Goal: Task Accomplishment & Management: Complete application form

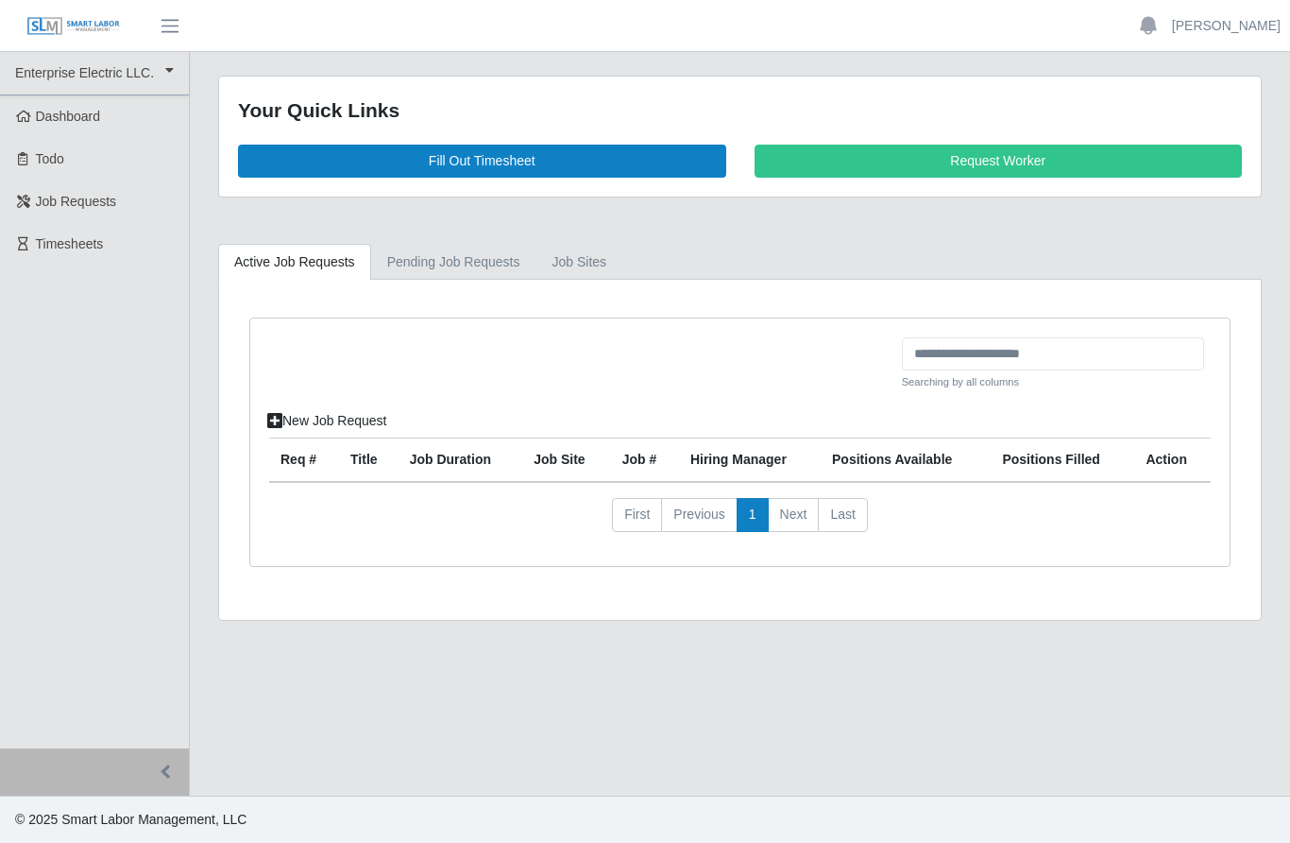
click at [298, 165] on link "Fill Out Timesheet" at bounding box center [482, 161] width 488 height 33
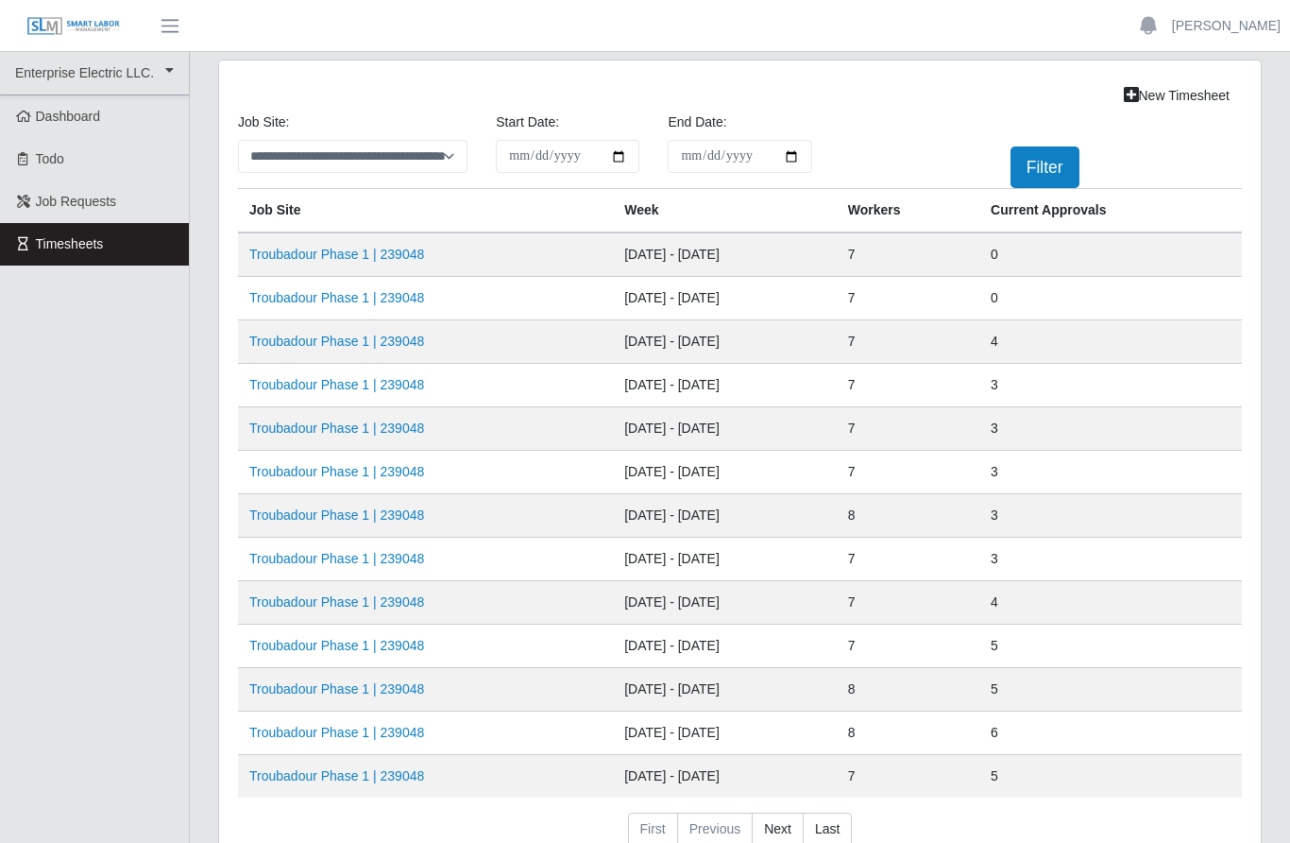
click at [384, 296] on link "Troubadour Phase 1 | 239048" at bounding box center [336, 297] width 175 height 15
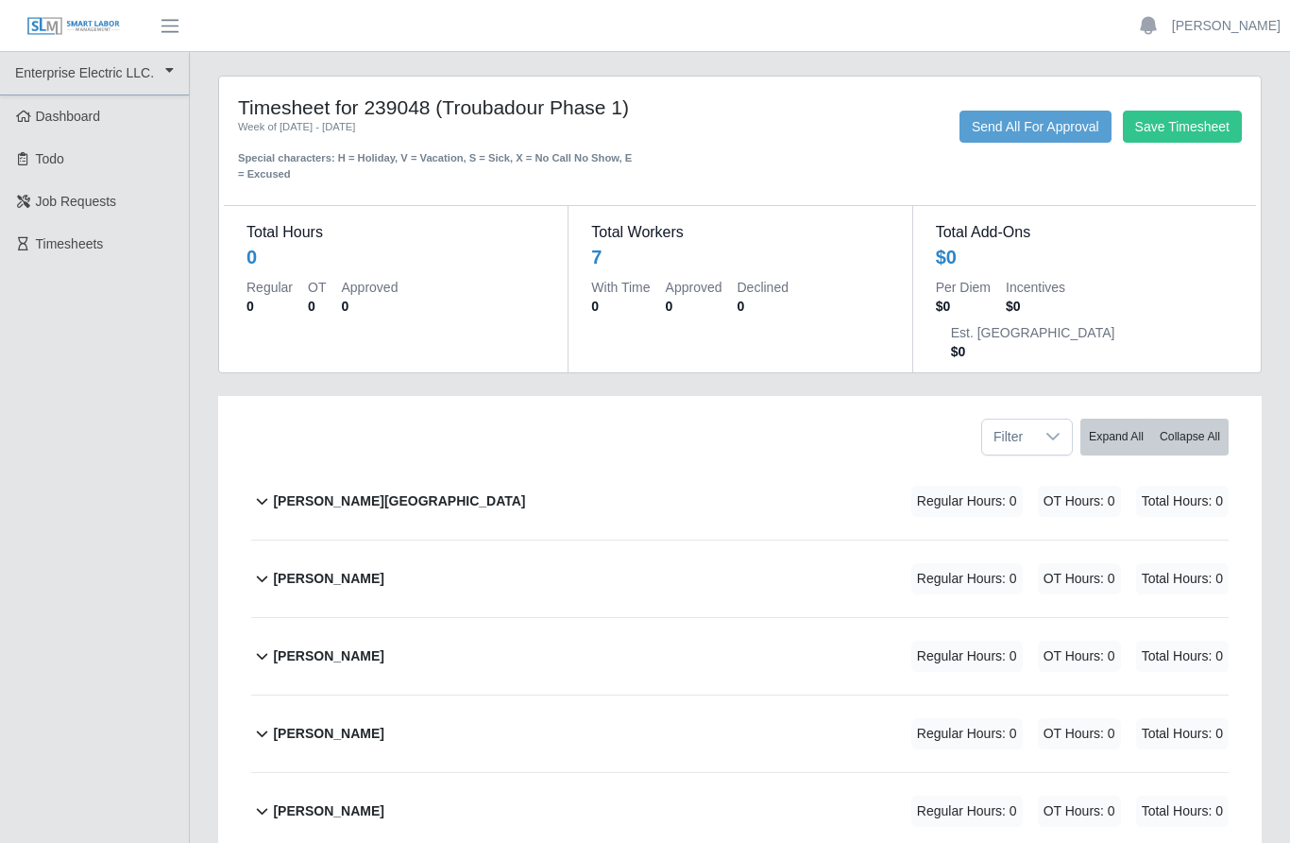
click at [335, 491] on b "Edvin U Quevedo" at bounding box center [399, 501] width 252 height 20
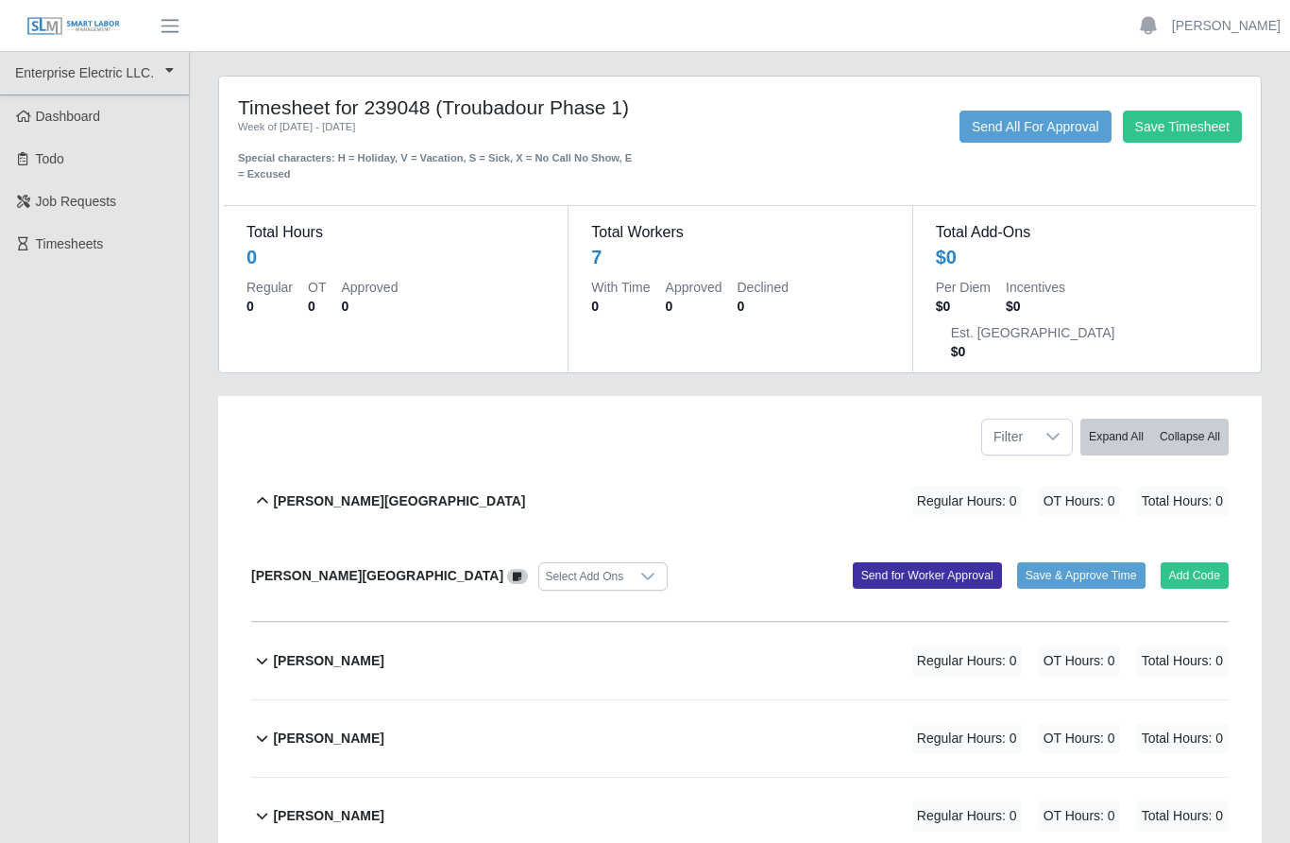
click at [1185, 562] on button "Add Code" at bounding box center [1195, 575] width 69 height 26
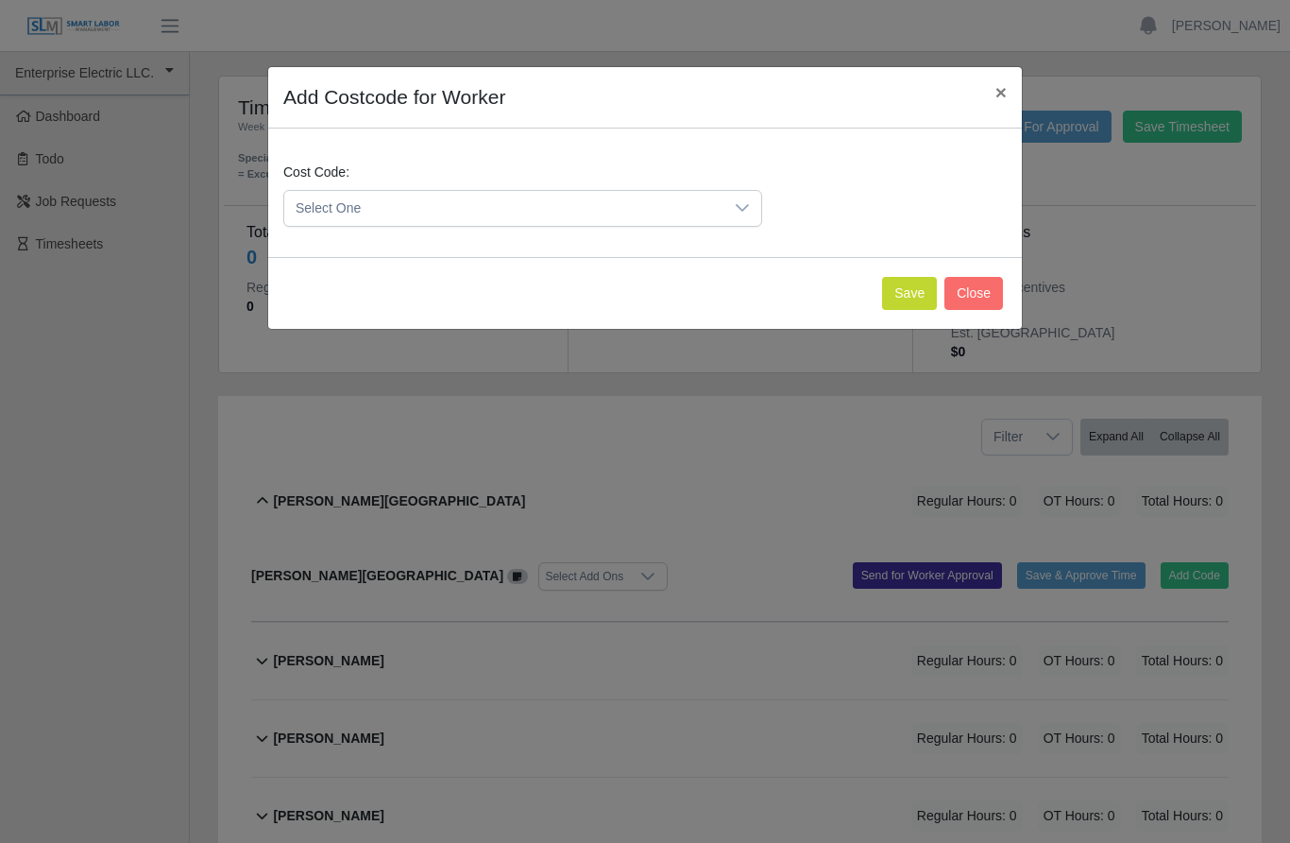
click at [744, 203] on icon at bounding box center [742, 207] width 15 height 15
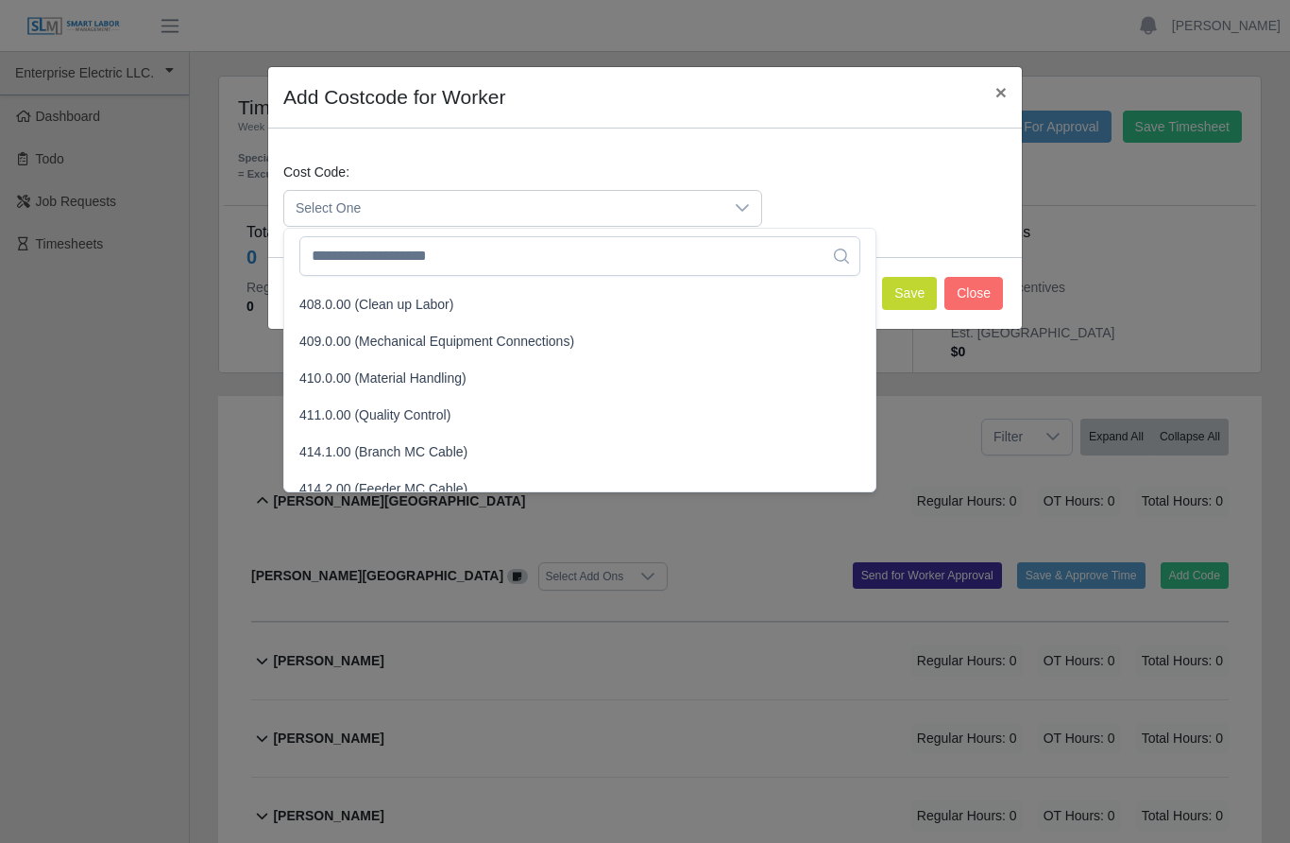
scroll to position [292, 0]
click at [441, 412] on span "411.0.00 (Quality Control)" at bounding box center [374, 414] width 151 height 20
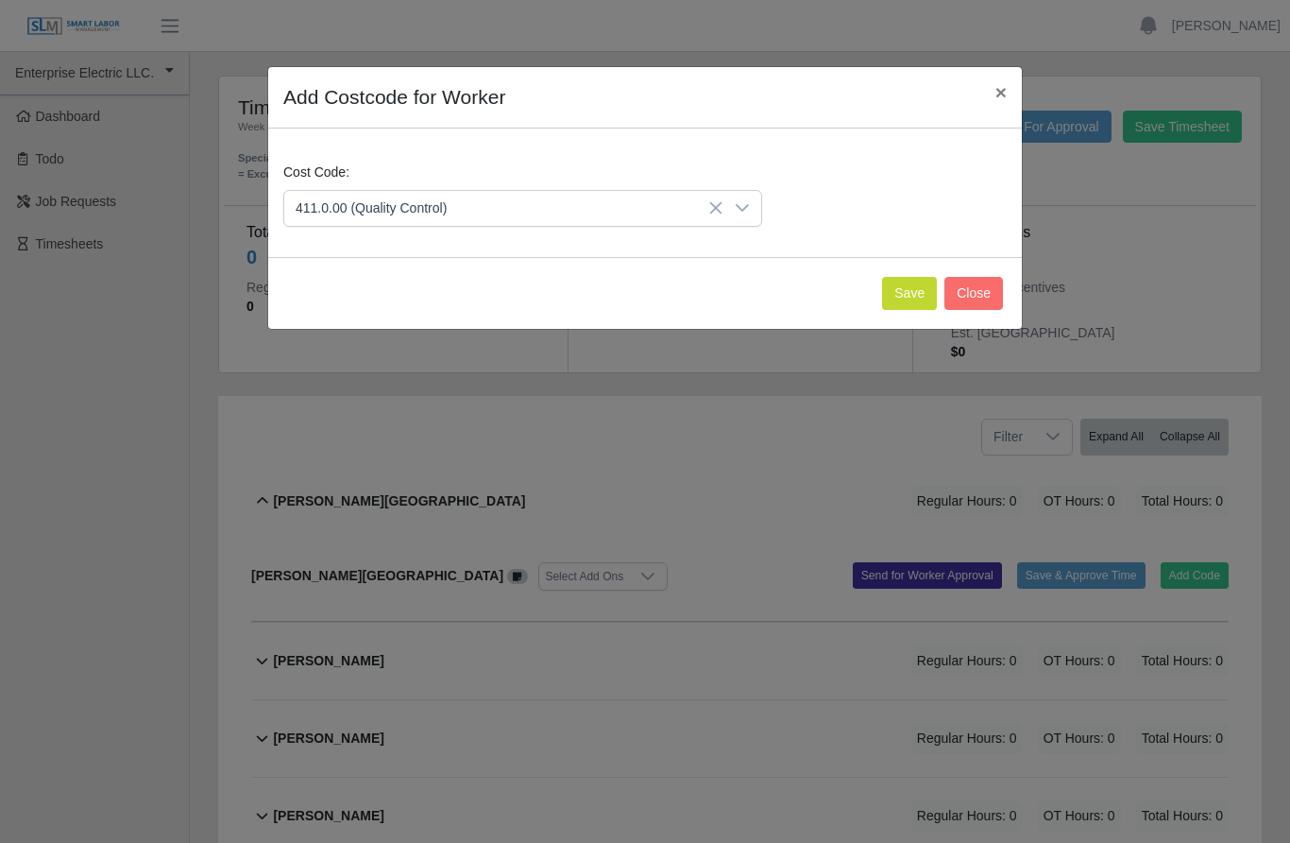
click at [901, 295] on button "Save" at bounding box center [909, 293] width 55 height 33
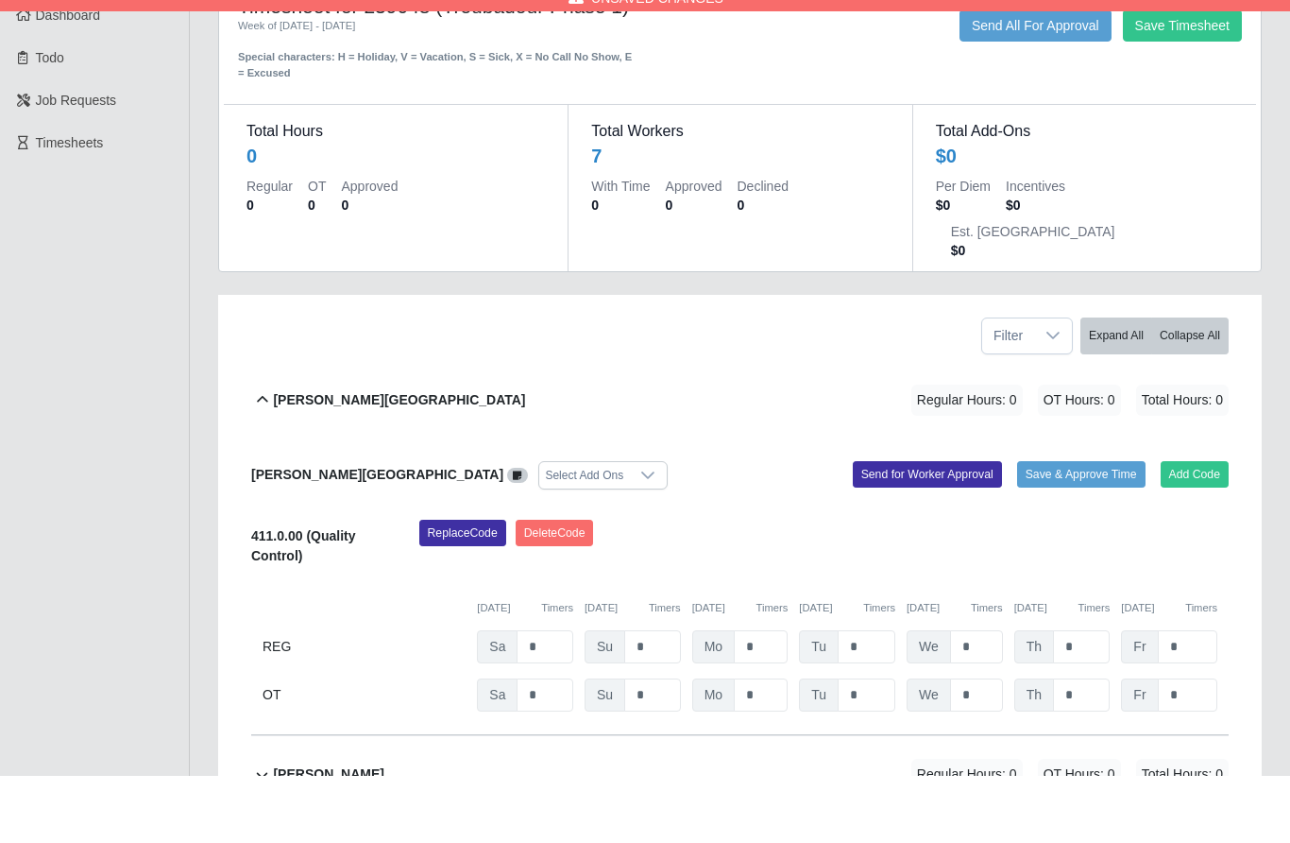
scroll to position [35, 0]
click at [757, 696] on input "*" at bounding box center [761, 712] width 54 height 33
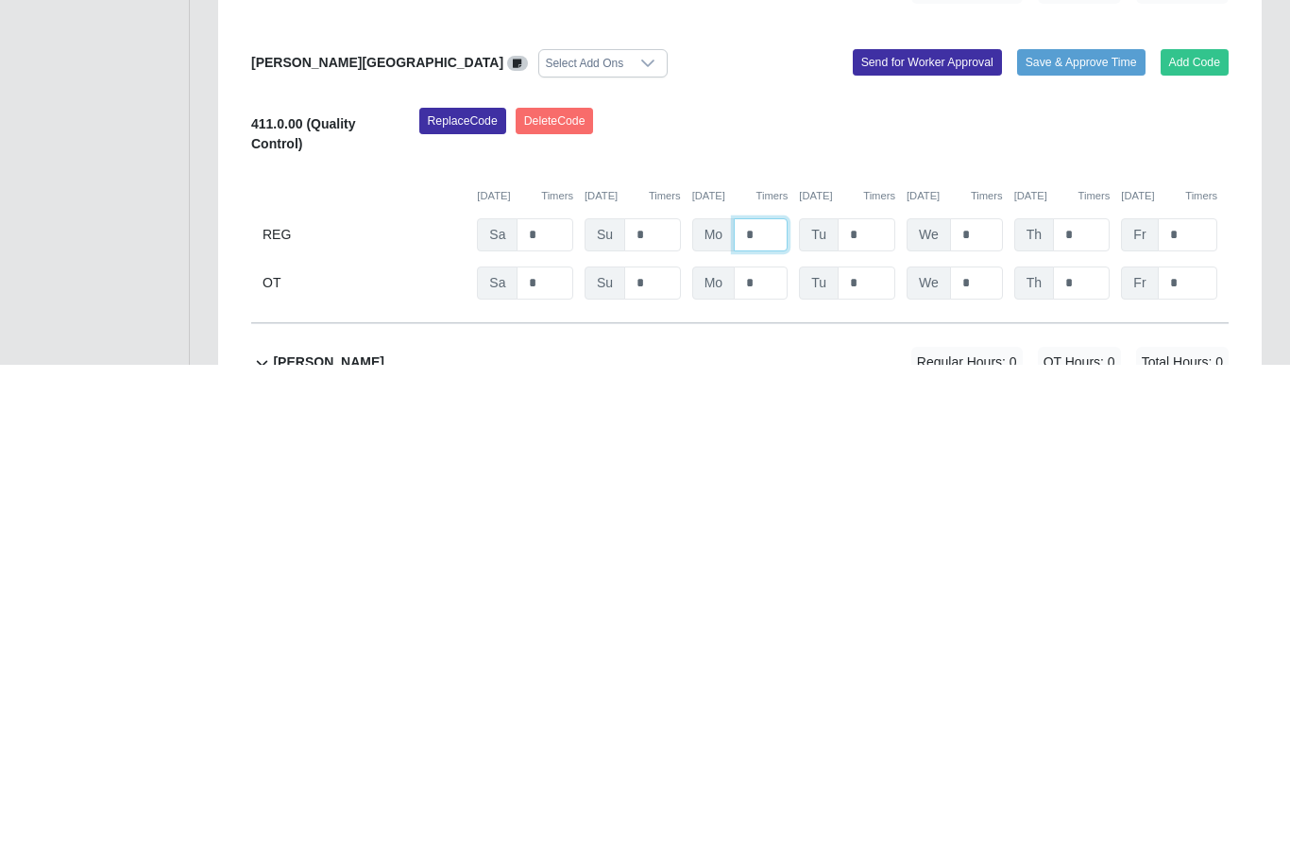
type input "*"
click at [856, 696] on input "*" at bounding box center [867, 712] width 58 height 33
click at [975, 696] on input "*" at bounding box center [976, 712] width 53 height 33
click at [868, 696] on input "*" at bounding box center [867, 712] width 58 height 33
type input "*"
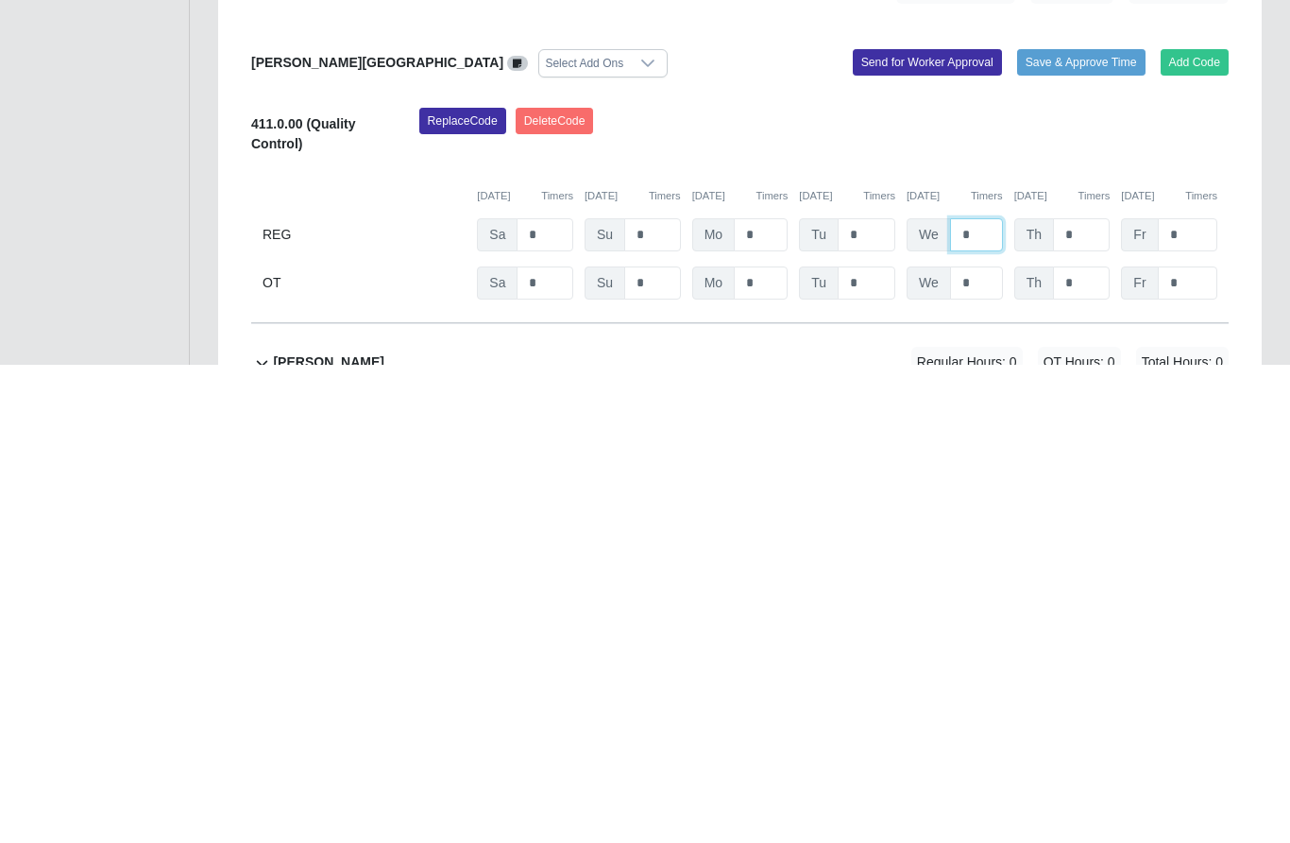
click at [987, 696] on input "*" at bounding box center [976, 712] width 53 height 33
type input "*"
click at [553, 744] on input "*" at bounding box center [545, 760] width 57 height 33
type input "*"
click at [780, 744] on input "*" at bounding box center [761, 760] width 54 height 33
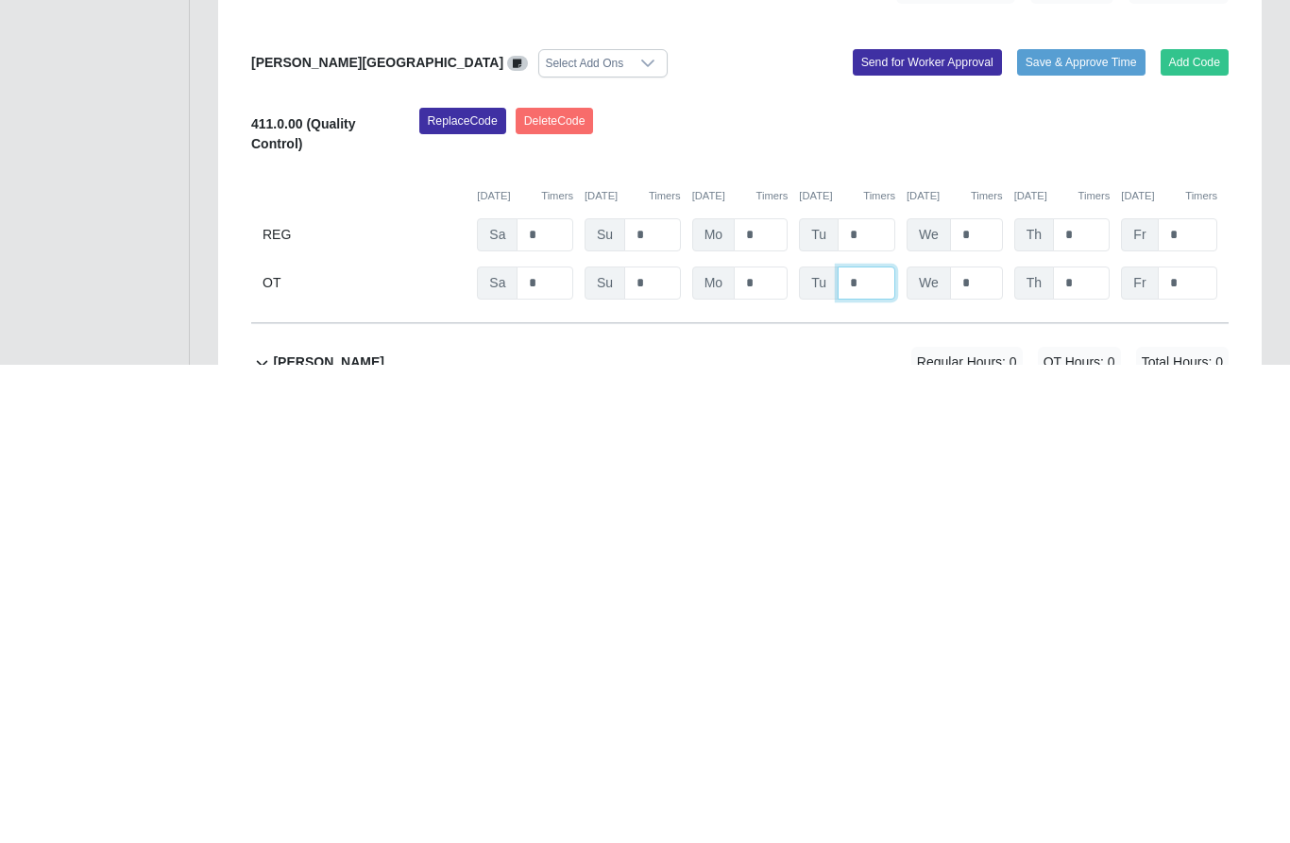
click at [879, 744] on input "*" at bounding box center [867, 760] width 58 height 33
type input "*"
click at [769, 744] on input "*" at bounding box center [761, 760] width 54 height 33
click at [977, 744] on input "*" at bounding box center [976, 760] width 53 height 33
type input "*"
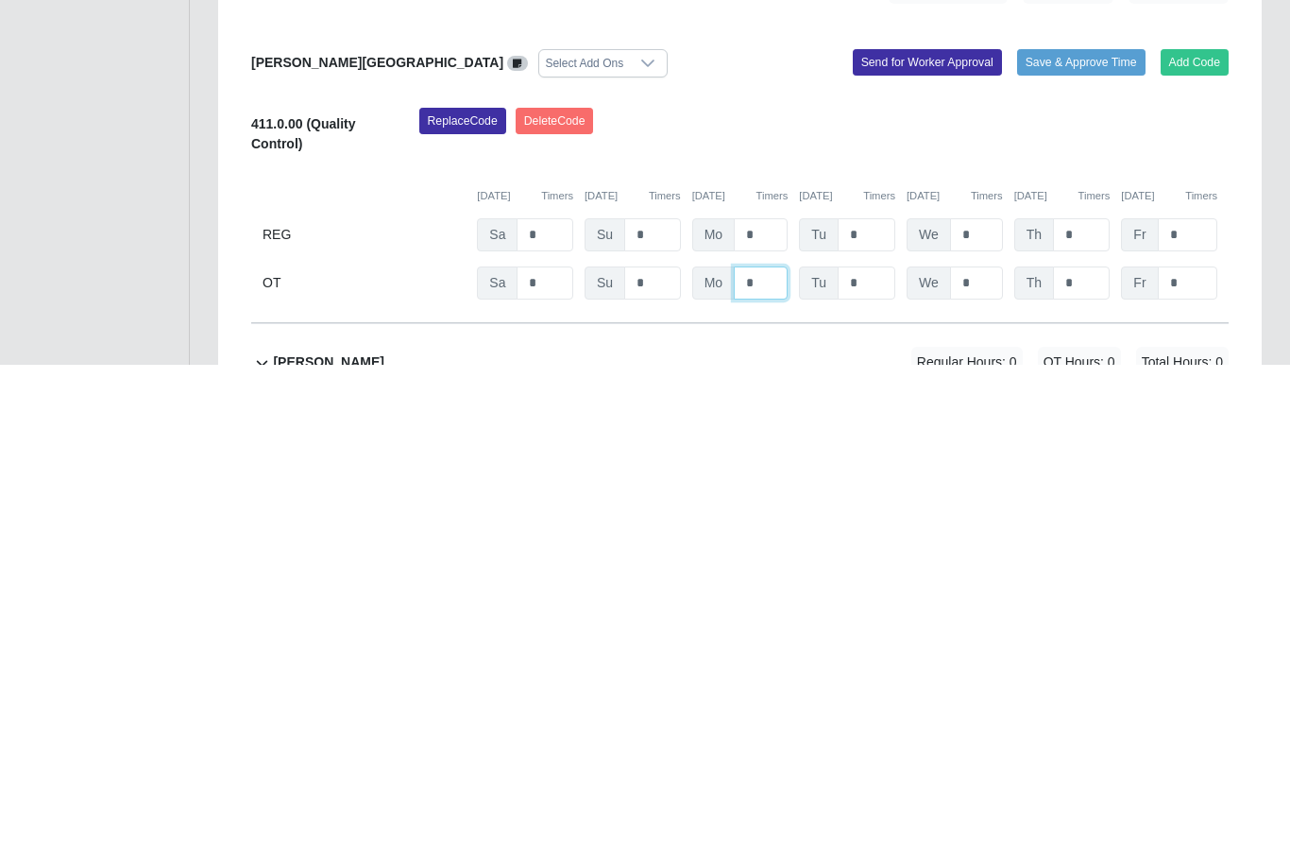
click at [771, 744] on input "*" at bounding box center [761, 760] width 54 height 33
type input "*"
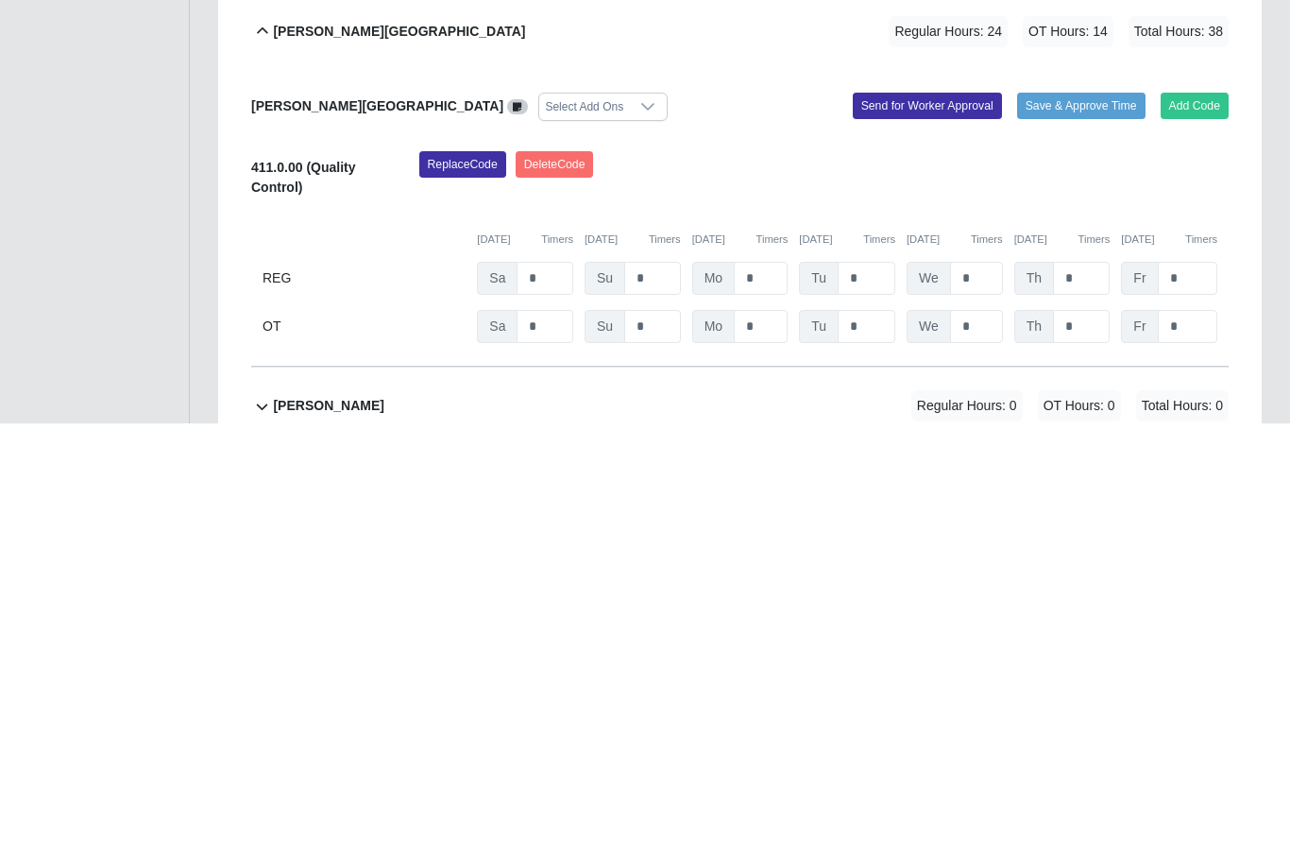
click at [859, 513] on button "Send for Worker Approval" at bounding box center [927, 526] width 149 height 26
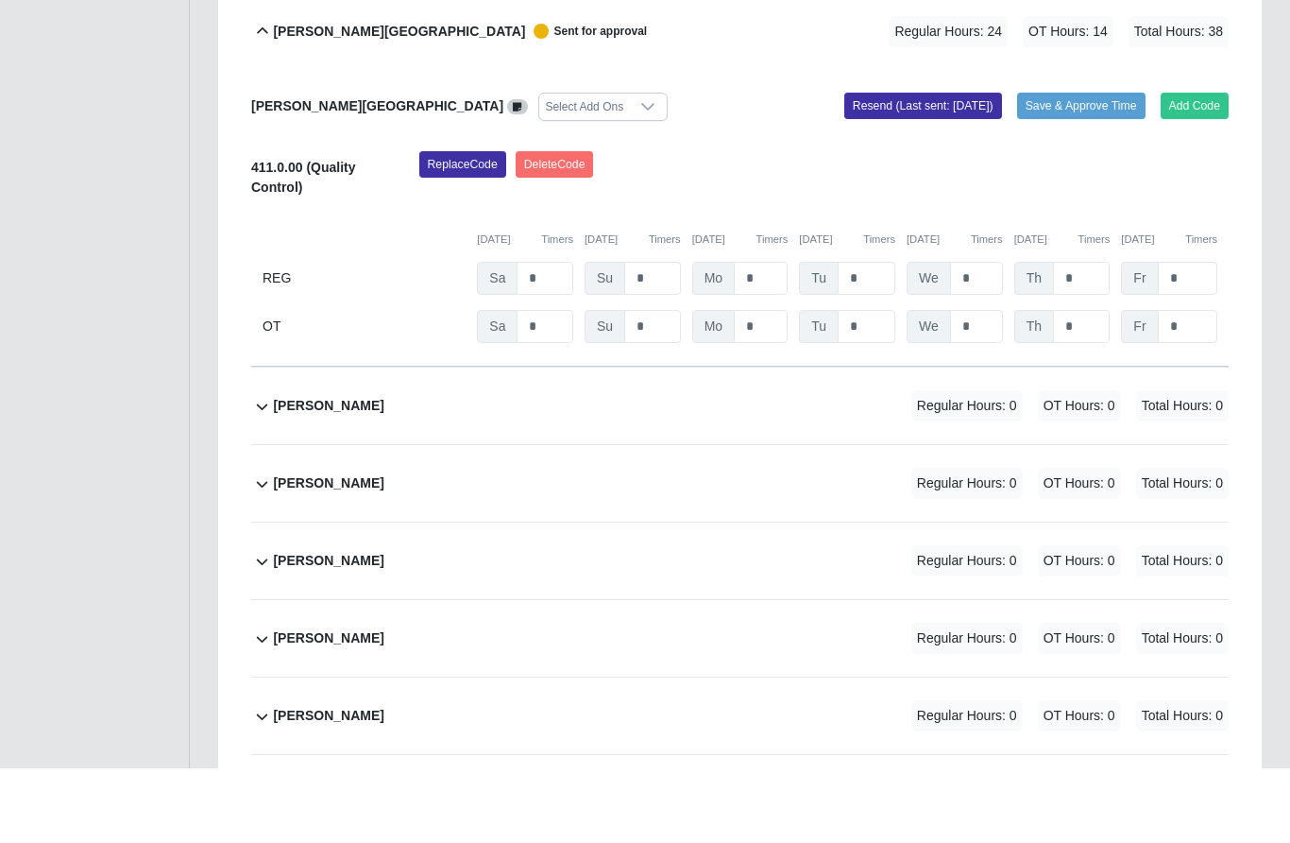
click at [384, 470] on b "Ever Sanchez Contreras" at bounding box center [328, 480] width 111 height 20
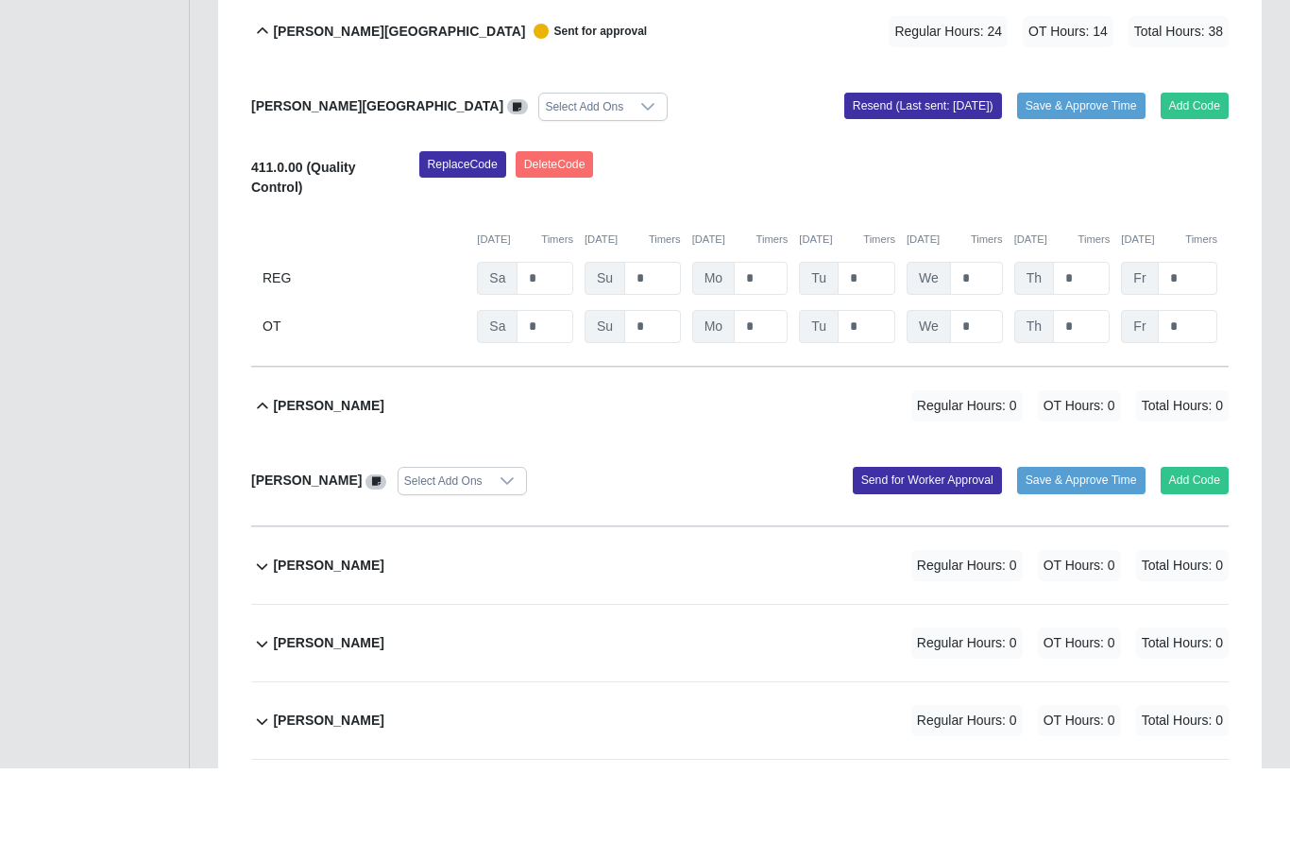
click at [1203, 541] on button "Add Code" at bounding box center [1195, 554] width 69 height 26
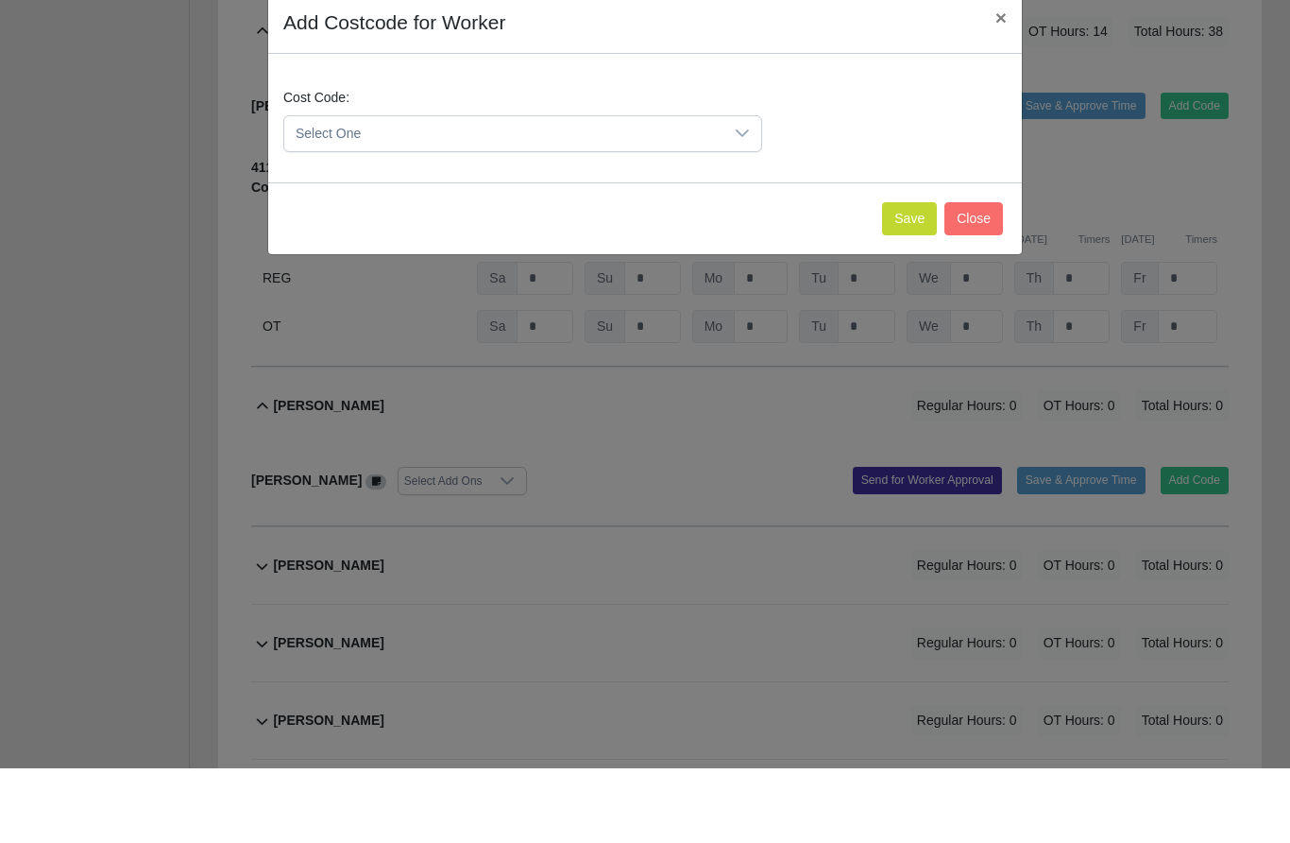
click at [741, 200] on icon at bounding box center [742, 207] width 15 height 15
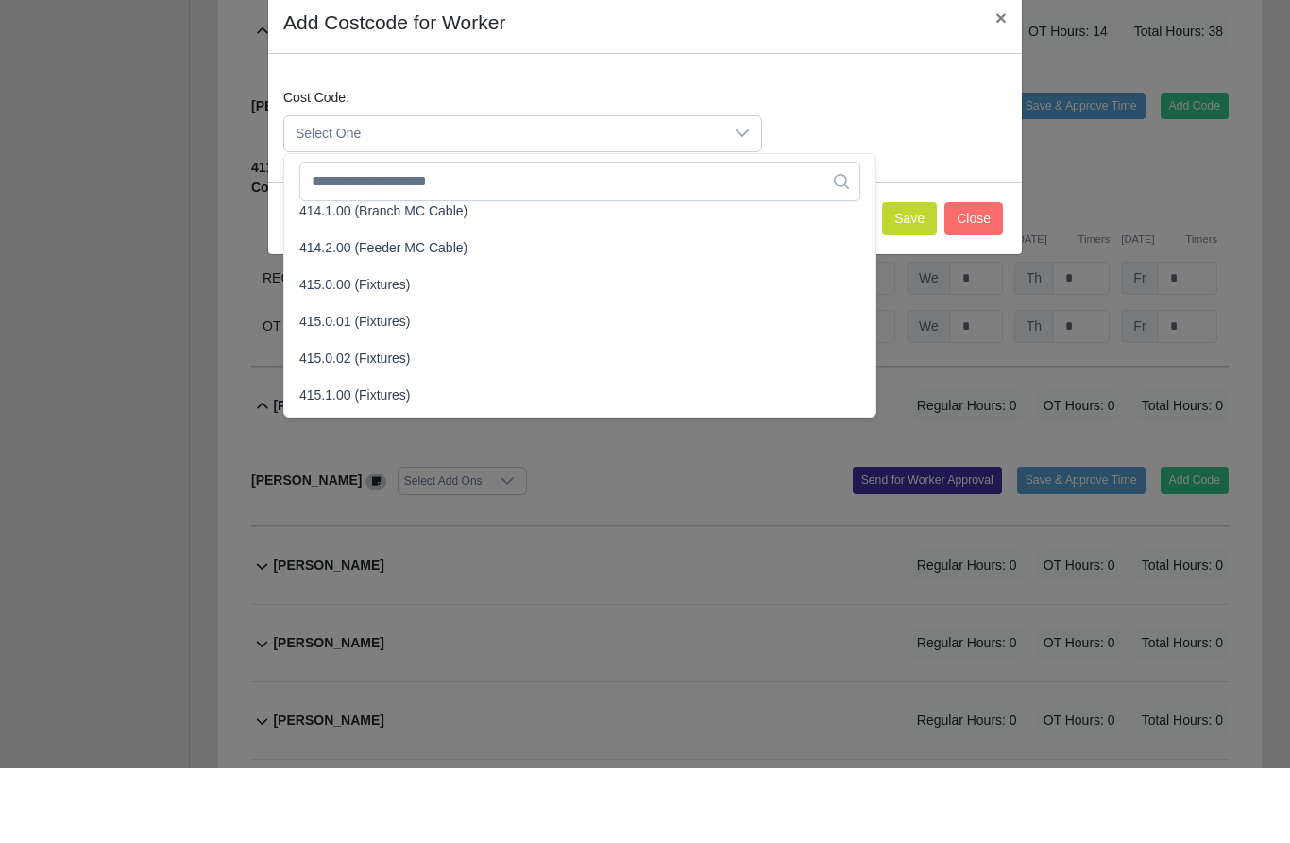
scroll to position [458, 0]
click at [392, 459] on span "415.1.00 (Fixtures)" at bounding box center [354, 469] width 111 height 20
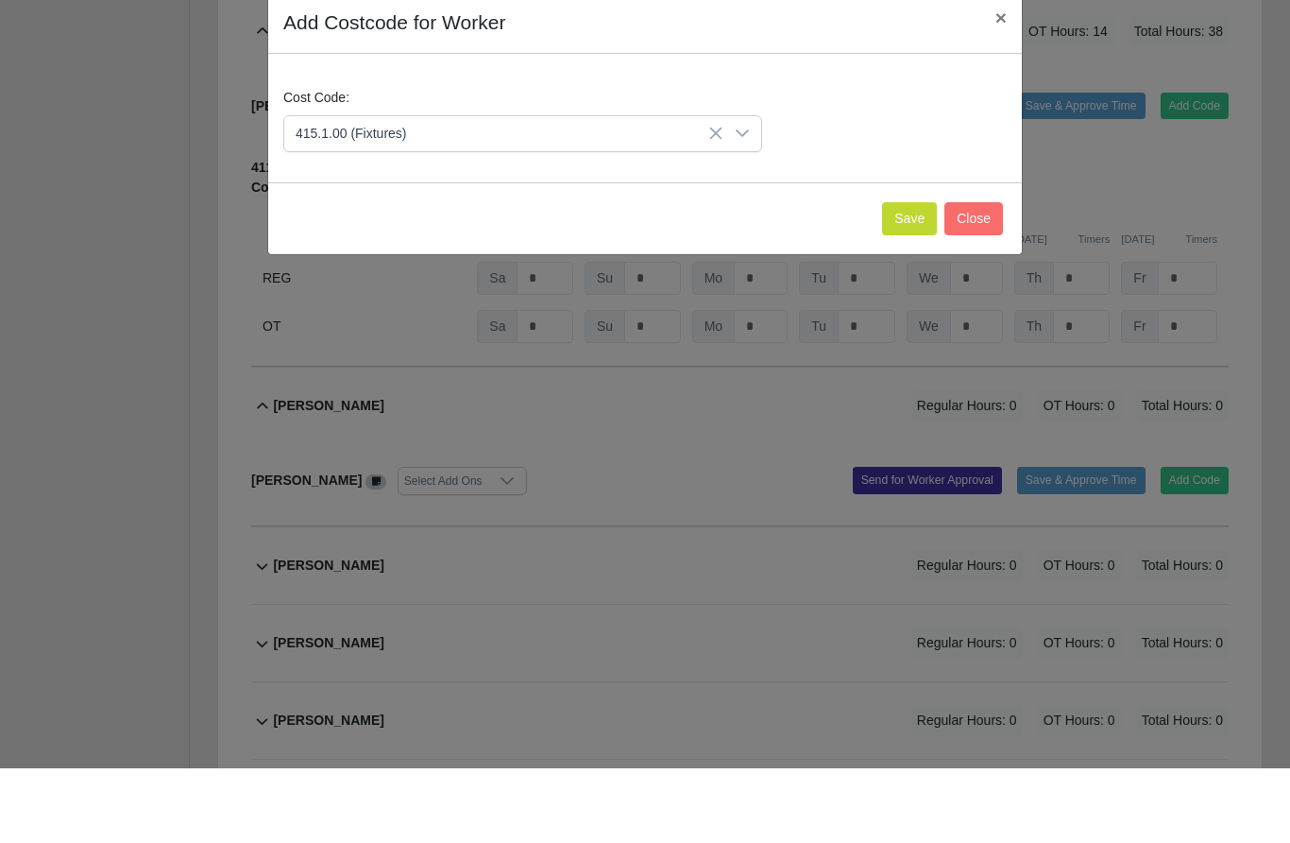
click at [902, 277] on button "Save" at bounding box center [909, 293] width 55 height 33
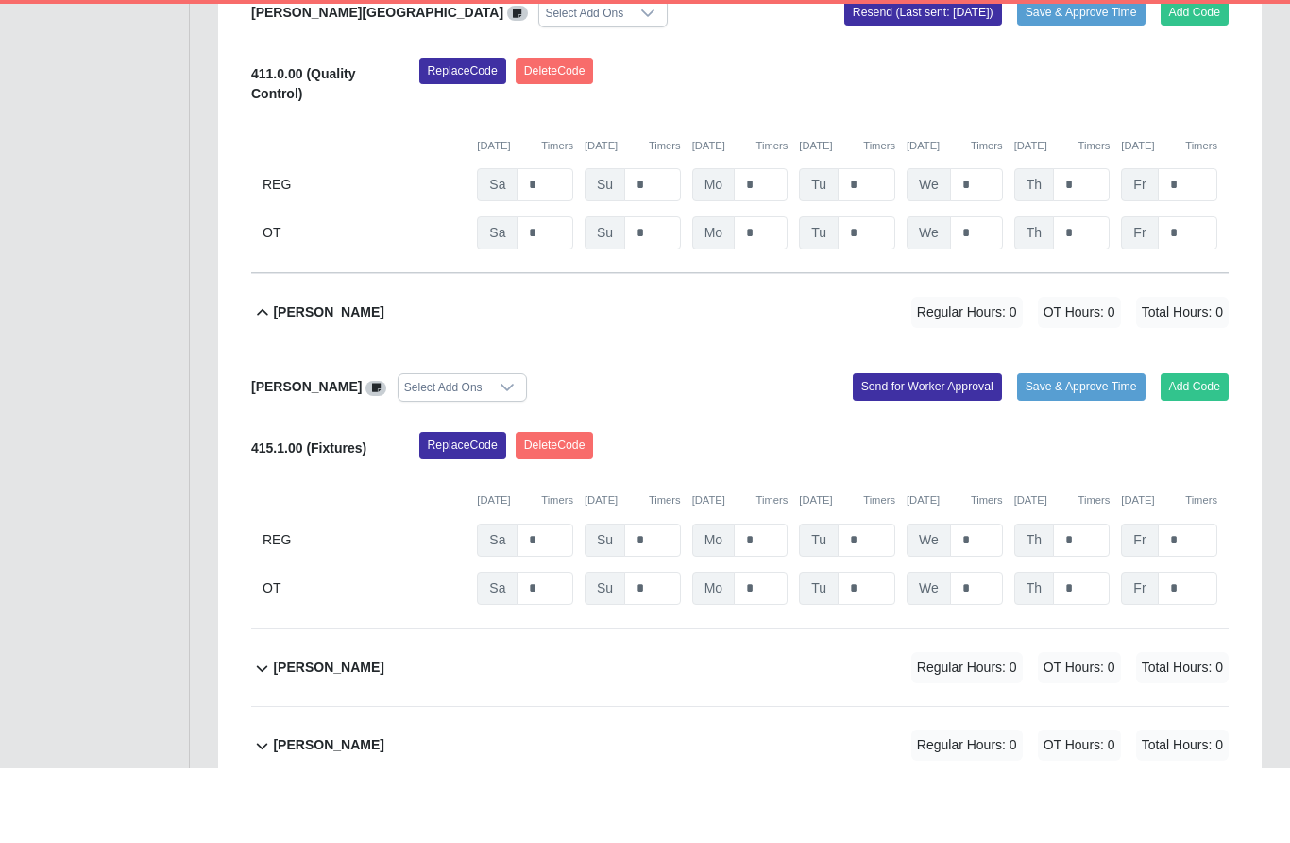
scroll to position [495, 0]
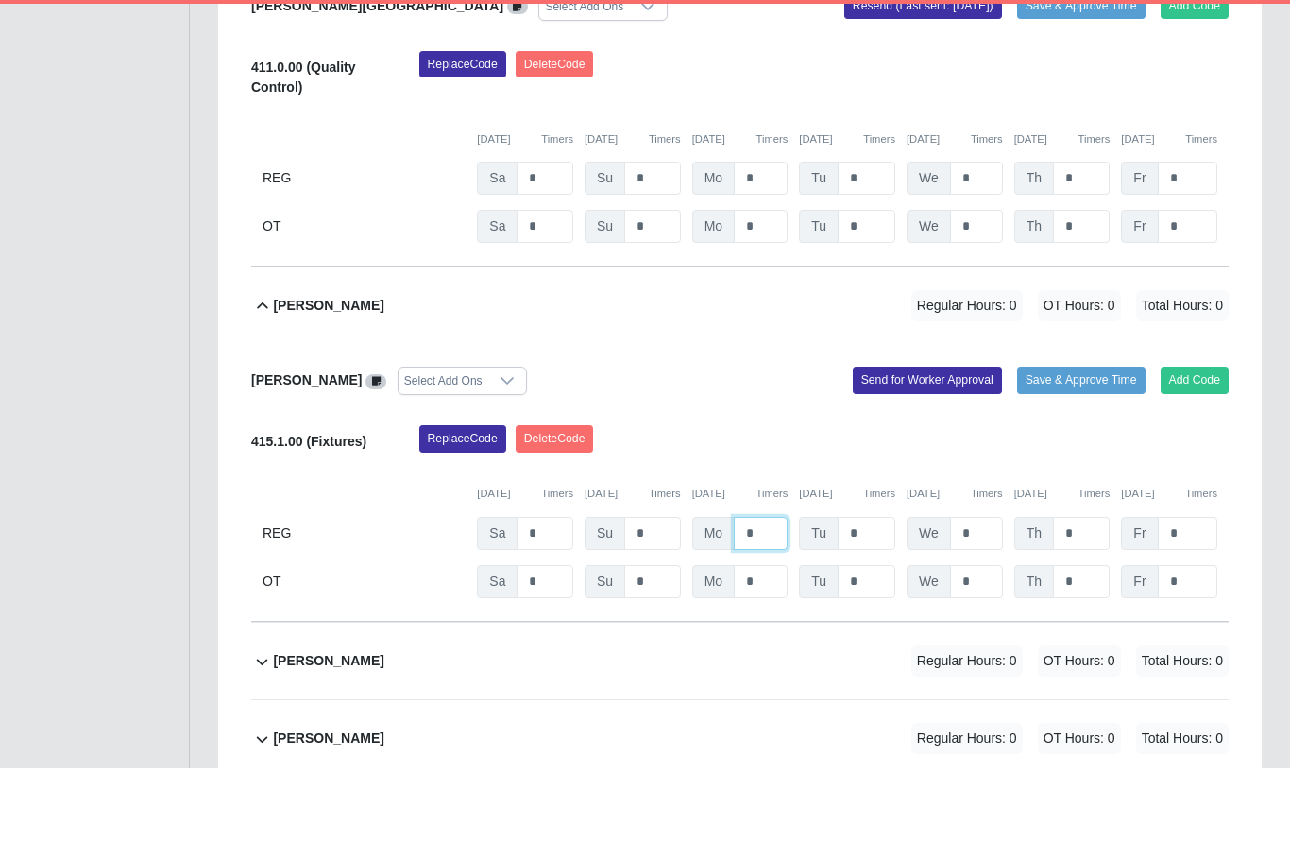
click at [777, 591] on input "*" at bounding box center [761, 607] width 54 height 33
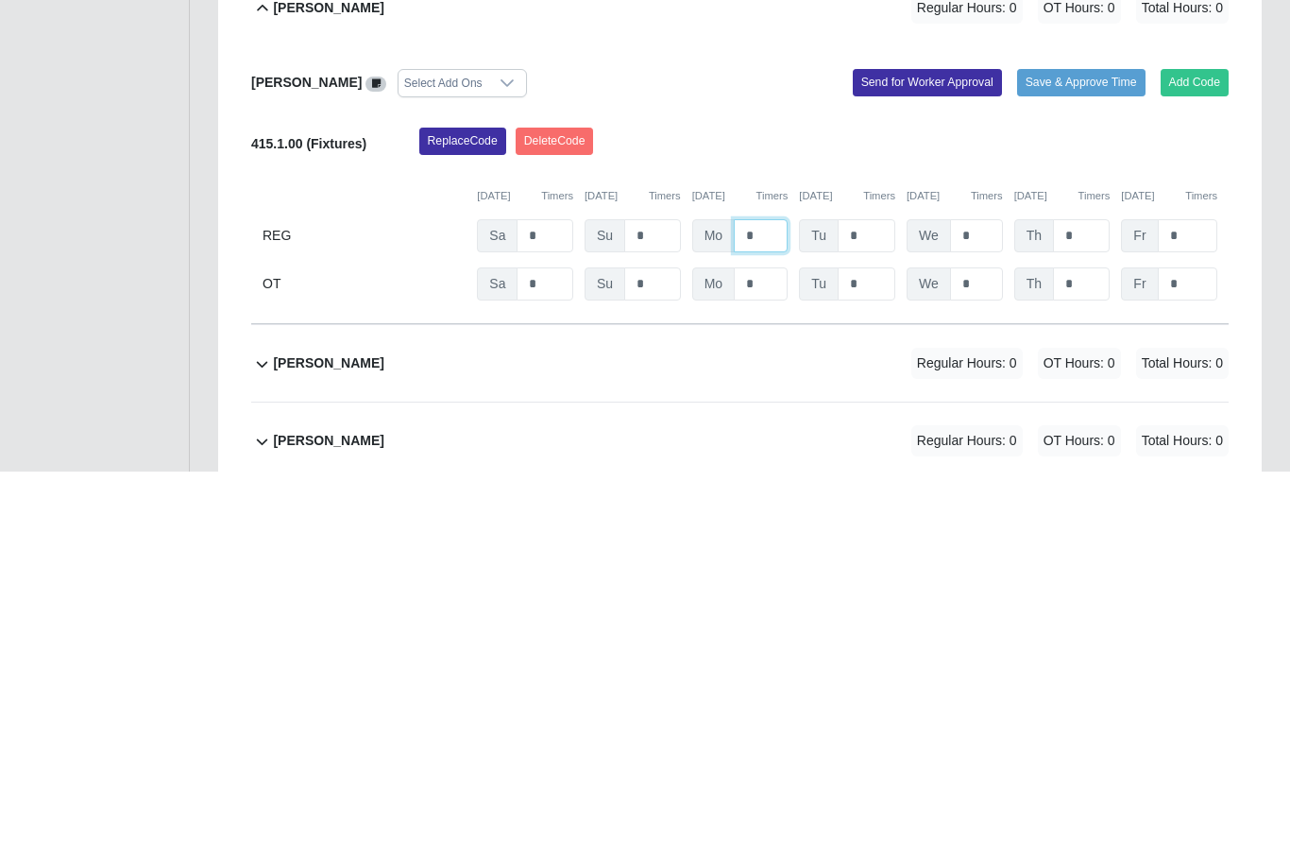
type input "*"
click at [873, 591] on input "*" at bounding box center [867, 607] width 58 height 33
click at [980, 591] on input "*" at bounding box center [976, 607] width 53 height 33
click at [884, 591] on input "*" at bounding box center [867, 607] width 58 height 33
type input "*"
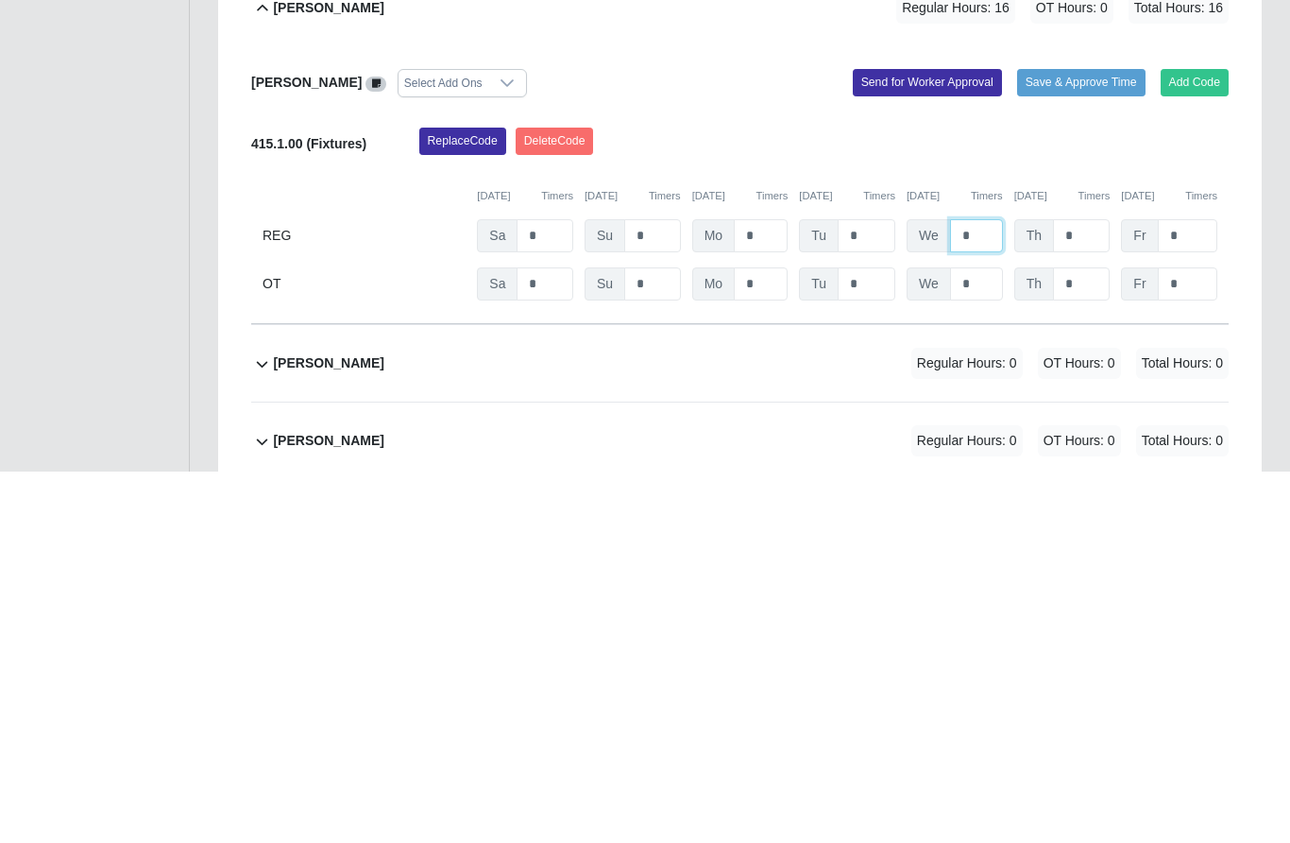
click at [984, 591] on input "*" at bounding box center [976, 607] width 53 height 33
type input "*"
click at [1085, 591] on input "*" at bounding box center [1081, 607] width 57 height 33
type input "*"
click at [1201, 591] on input "*" at bounding box center [1188, 607] width 60 height 33
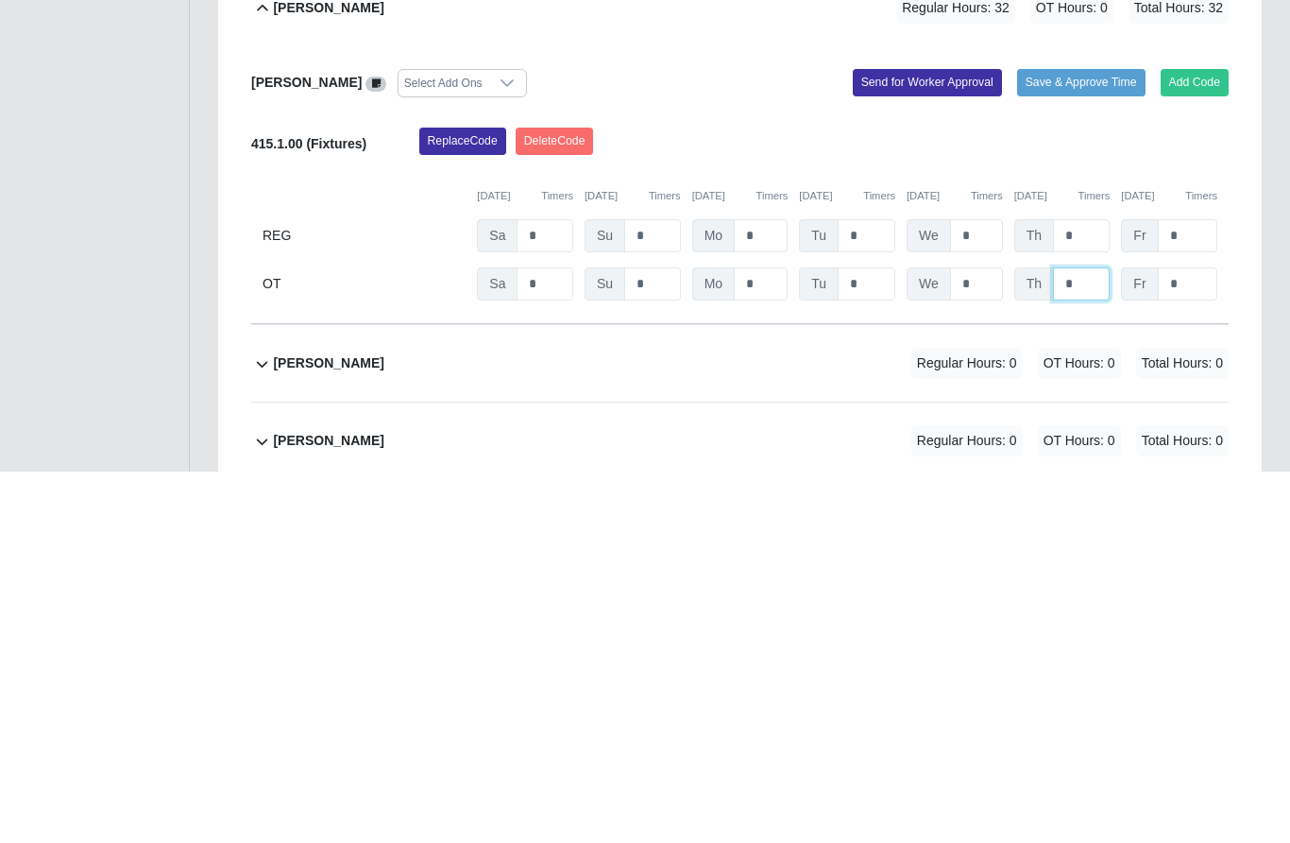
click at [1084, 640] on input "*" at bounding box center [1081, 656] width 57 height 33
click at [1186, 591] on input "*" at bounding box center [1188, 607] width 60 height 33
type input "*"
click at [554, 640] on input "*" at bounding box center [545, 656] width 57 height 33
click at [654, 640] on input "*" at bounding box center [652, 656] width 57 height 33
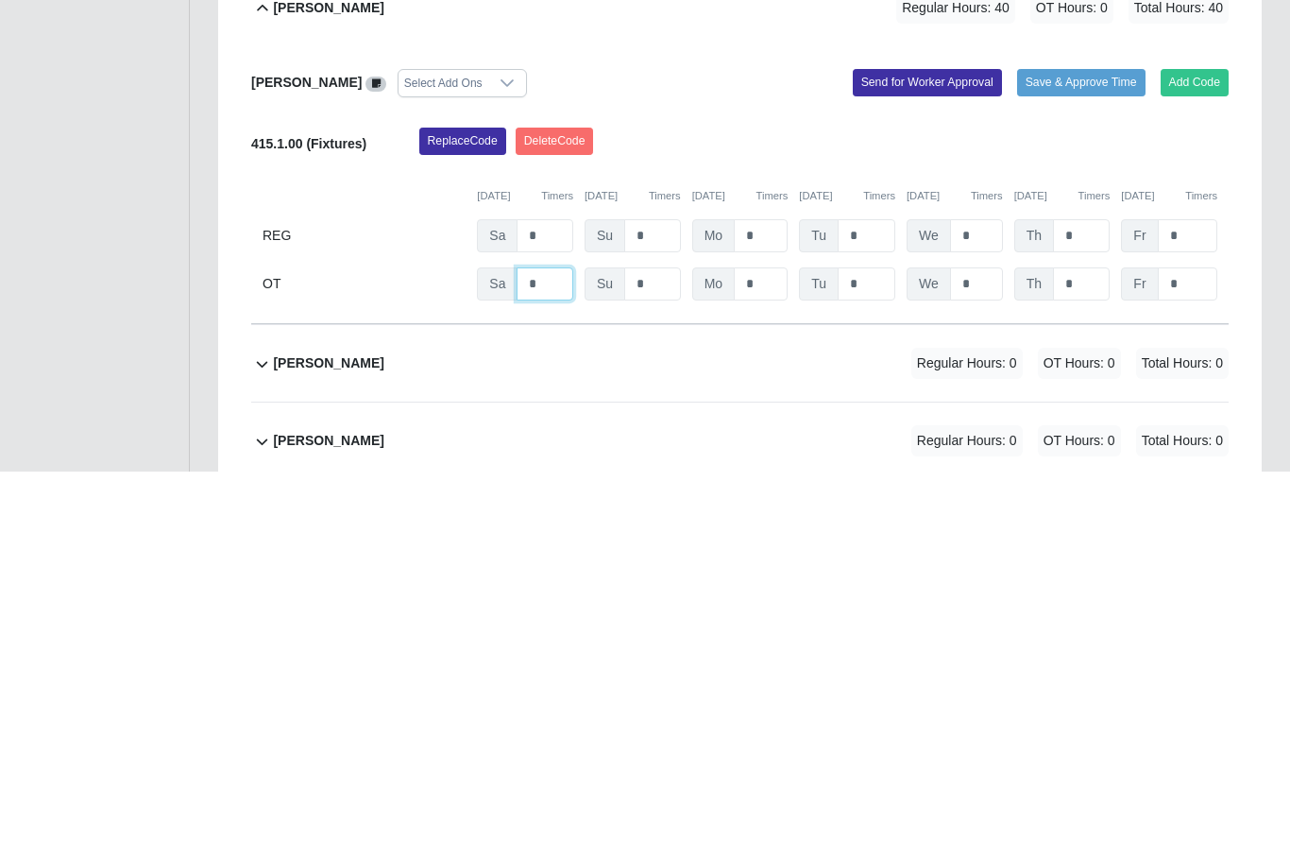
click at [548, 640] on input "*" at bounding box center [545, 656] width 57 height 33
type input "*"
click at [770, 640] on input "*" at bounding box center [761, 656] width 54 height 33
click at [868, 640] on input "*" at bounding box center [867, 656] width 58 height 33
click at [769, 640] on input "*" at bounding box center [761, 656] width 54 height 33
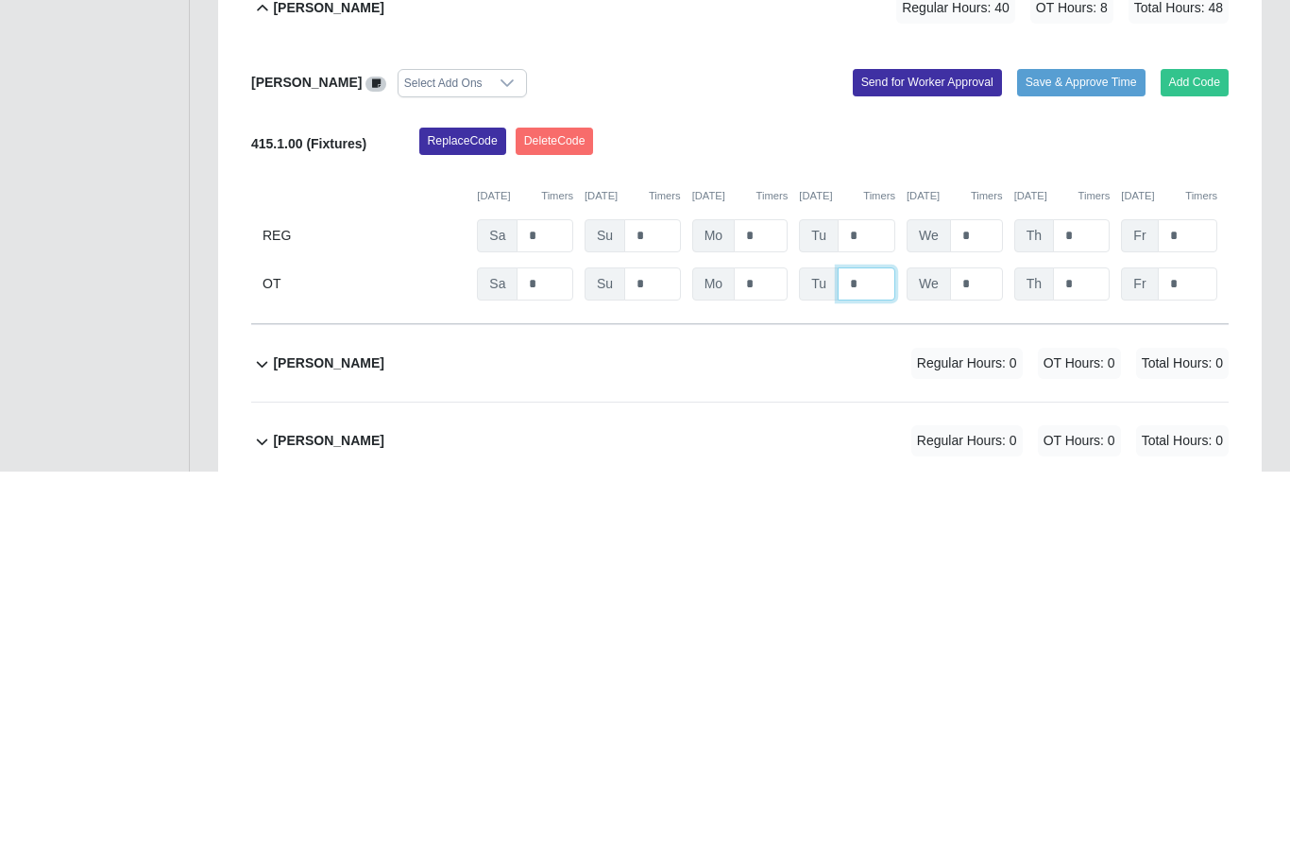
click at [868, 640] on input "*" at bounding box center [867, 656] width 58 height 33
click at [760, 500] on div "415.1.00 (Fixtures) Replace Code Delete Code 10/04/2025 Timers 10/05/2025 Timer…" at bounding box center [740, 586] width 978 height 173
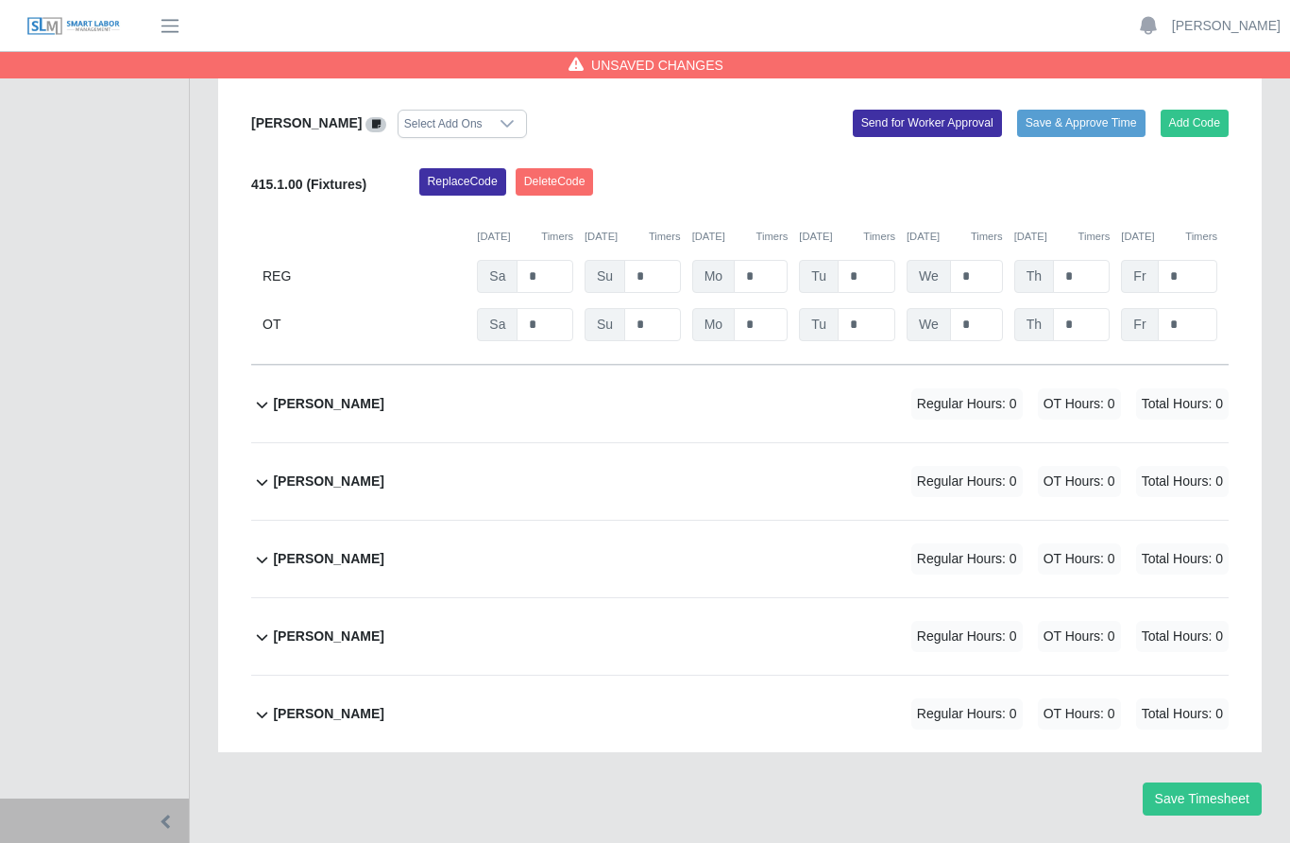
scroll to position [825, 0]
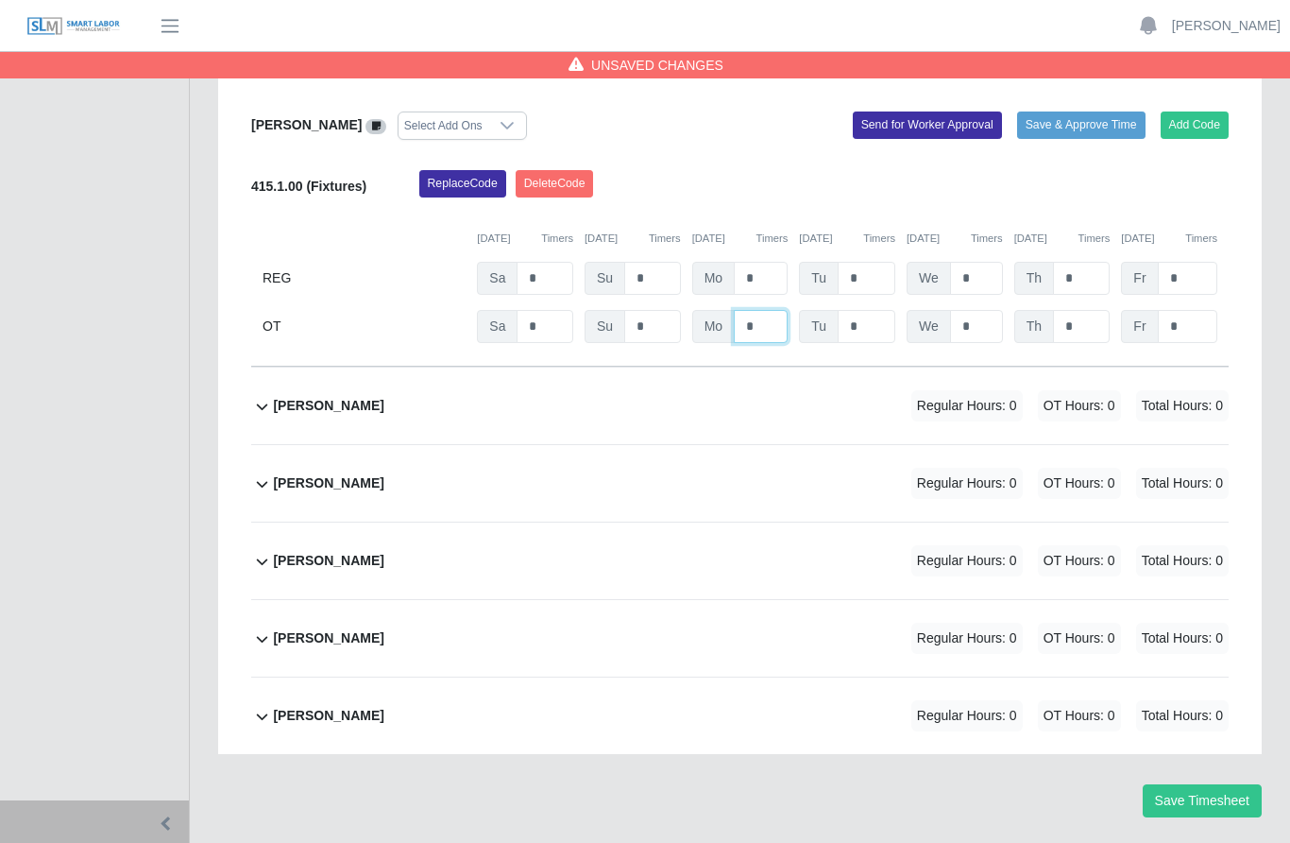
click at [763, 310] on input "*" at bounding box center [761, 326] width 54 height 33
click at [1196, 310] on input "*" at bounding box center [1188, 326] width 60 height 33
click at [1098, 310] on input "*" at bounding box center [1081, 326] width 57 height 33
type input "*"
click at [1190, 310] on input "*" at bounding box center [1188, 326] width 60 height 33
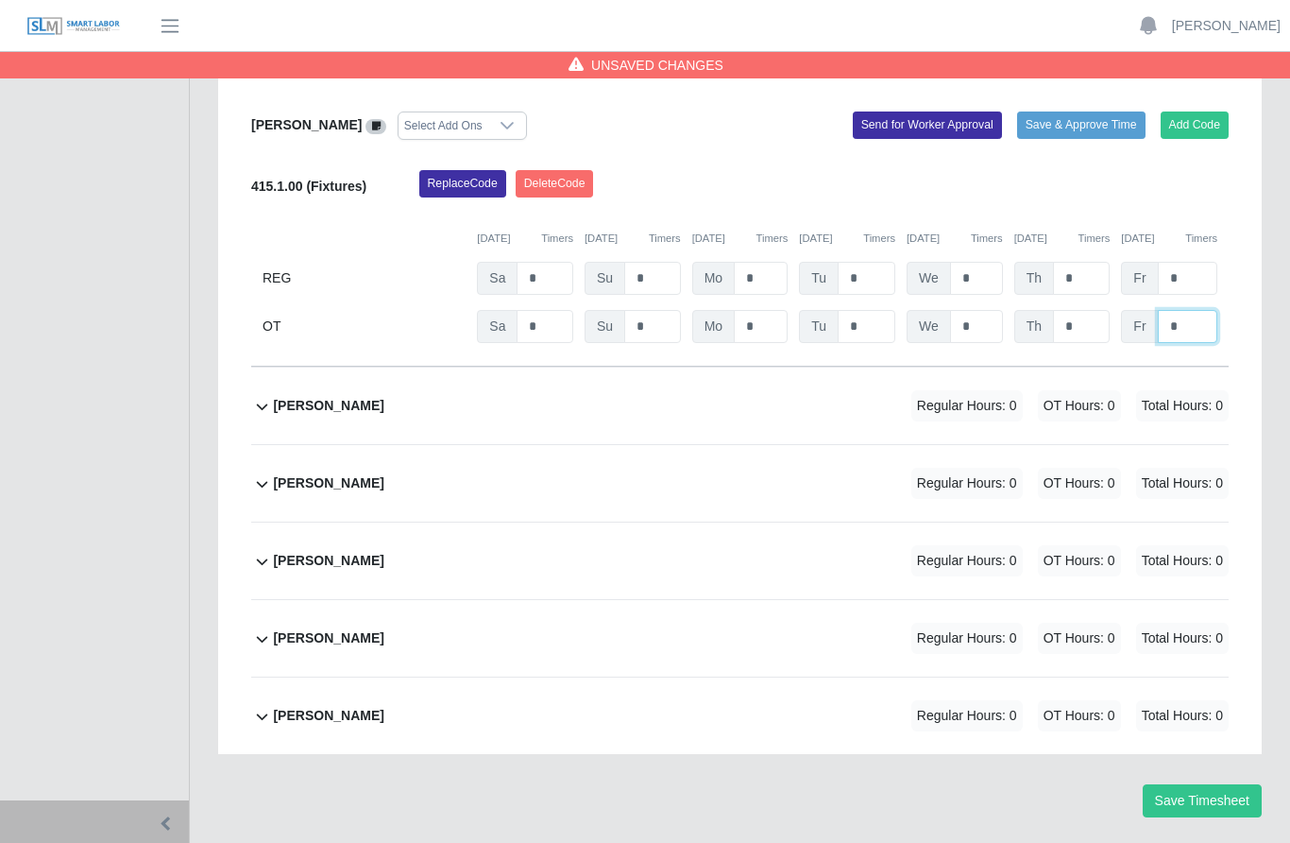
type input "*"
click at [985, 310] on input "*" at bounding box center [976, 326] width 53 height 33
type input "*"
click at [867, 310] on input "*" at bounding box center [867, 326] width 58 height 33
type input "*"
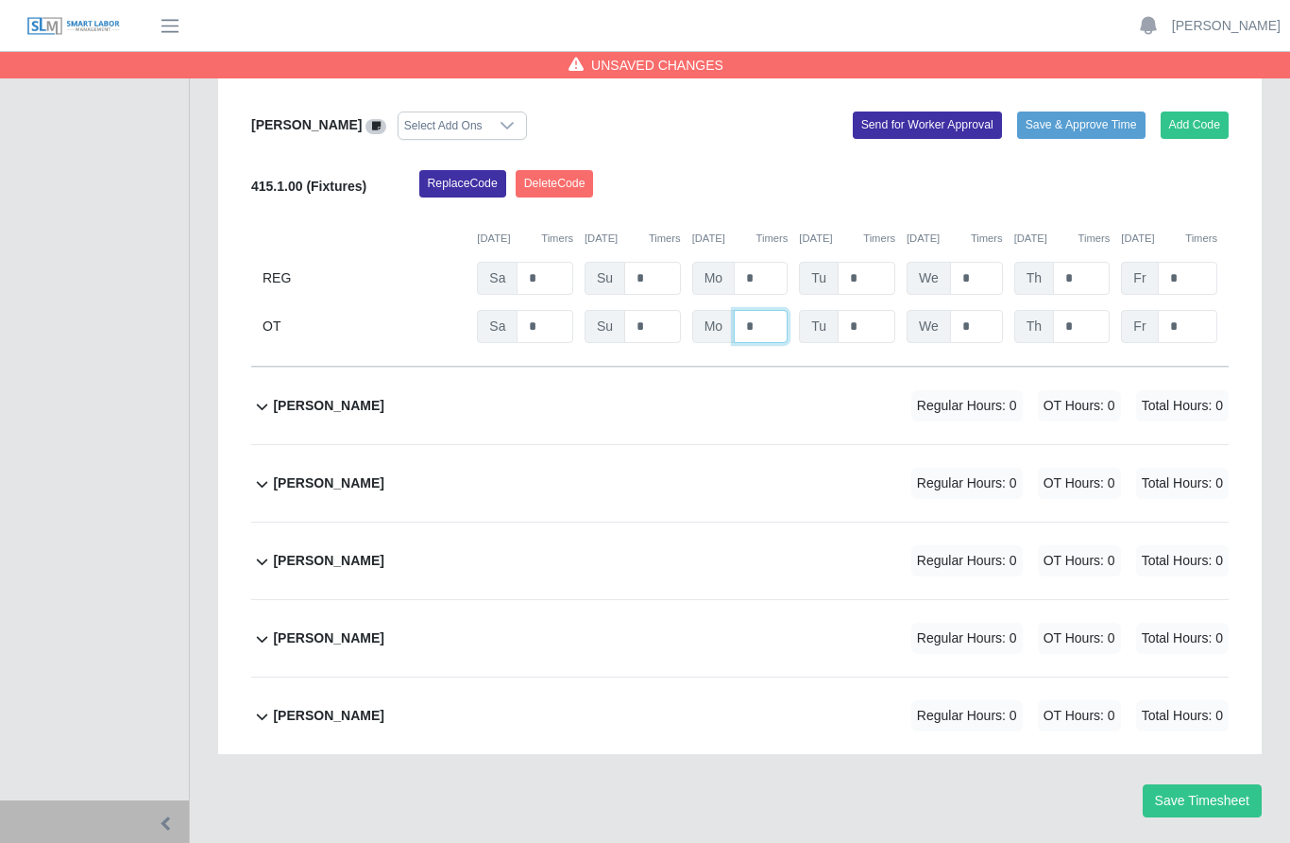
click at [772, 310] on input "*" at bounding box center [761, 326] width 54 height 33
click at [659, 310] on input "*" at bounding box center [652, 326] width 57 height 33
click at [776, 310] on input "*" at bounding box center [761, 326] width 54 height 33
click at [643, 310] on input "*" at bounding box center [652, 326] width 57 height 33
click at [760, 310] on input "*" at bounding box center [761, 326] width 54 height 33
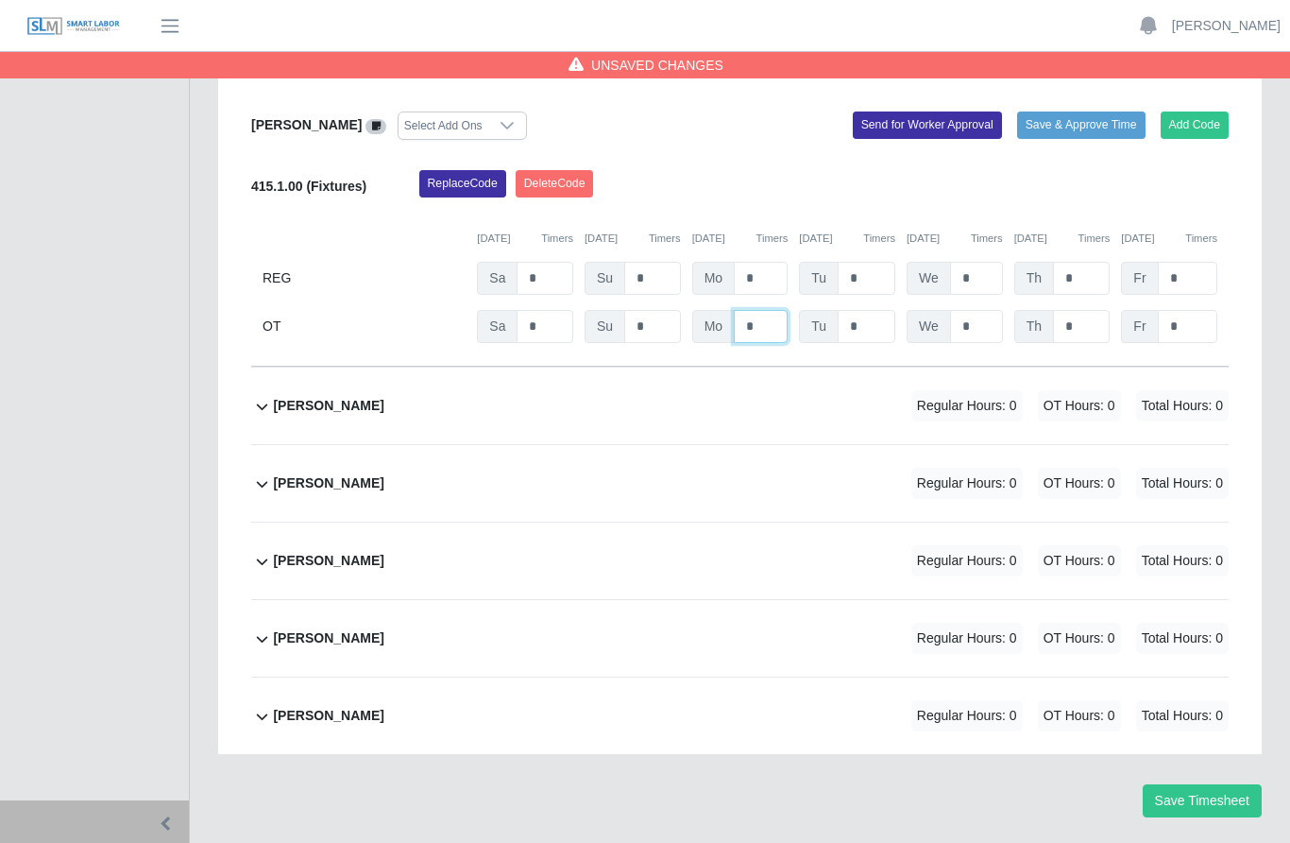
type input "*"
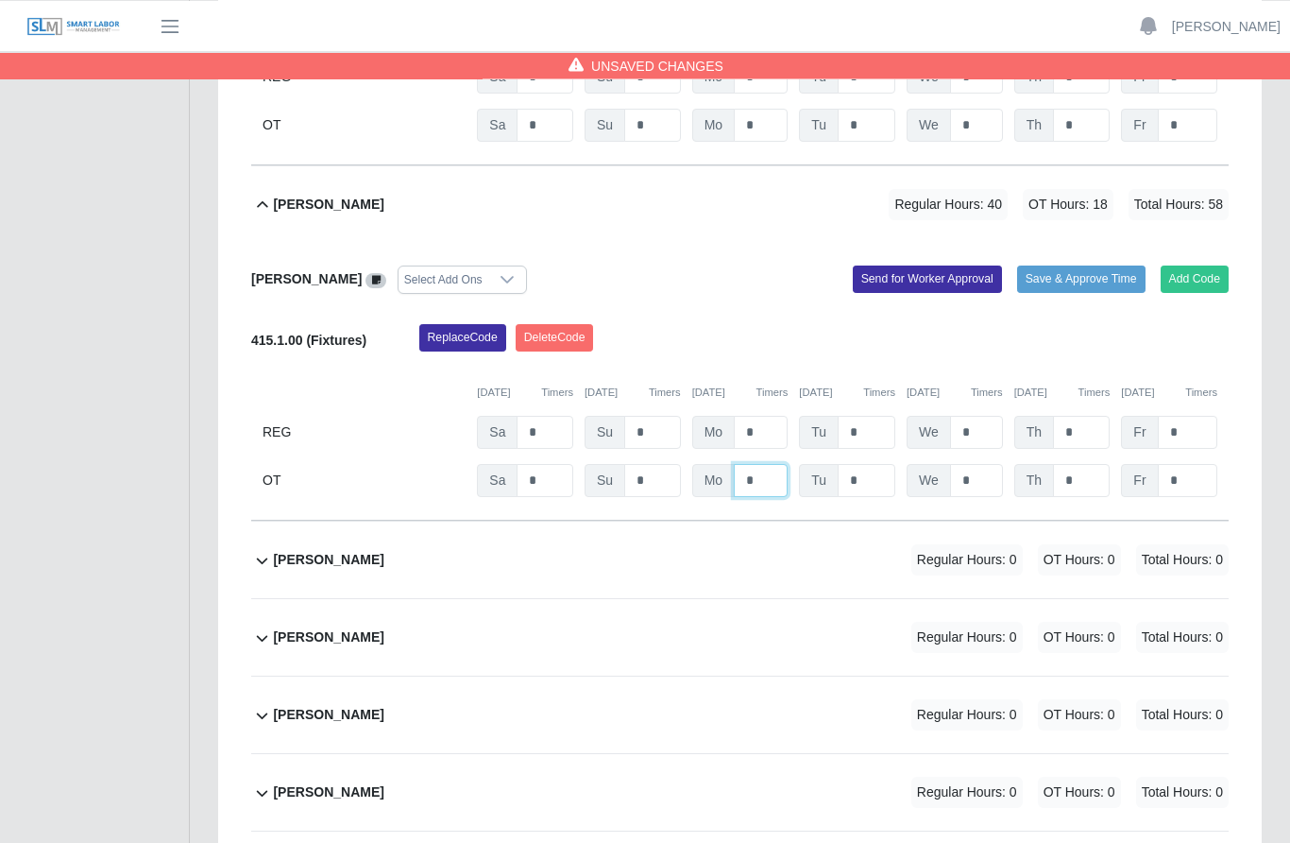
scroll to position [657, 0]
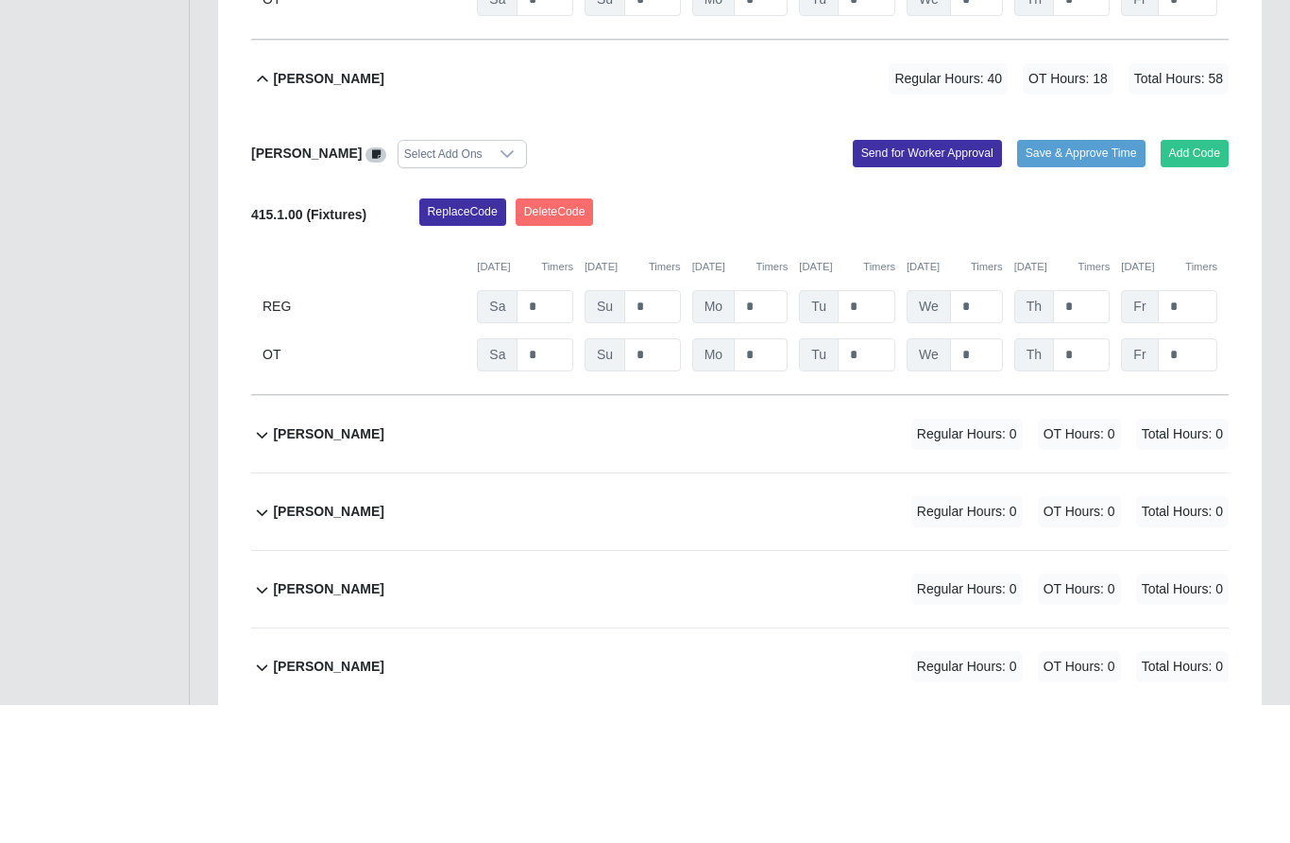
click at [912, 279] on button "Send for Worker Approval" at bounding box center [927, 292] width 149 height 26
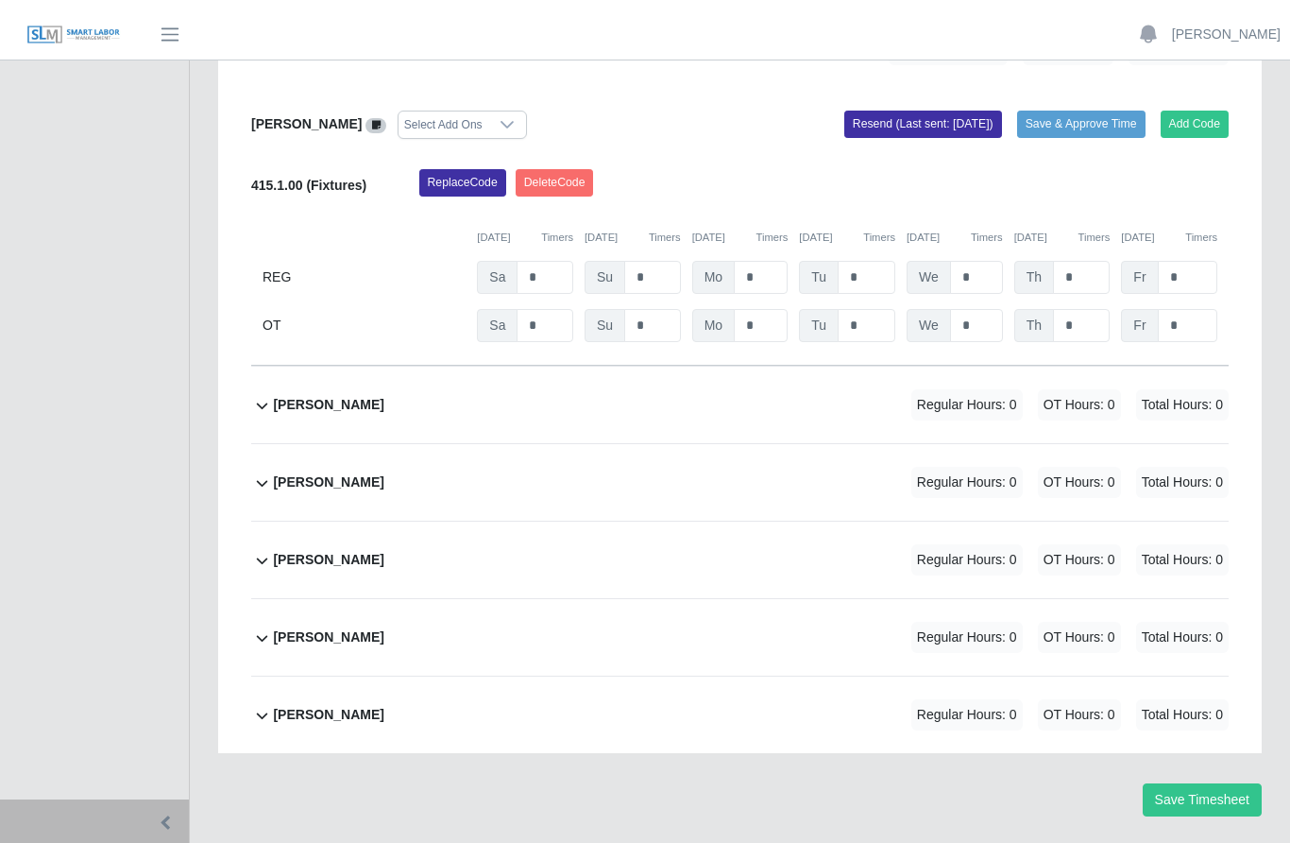
scroll to position [827, 0]
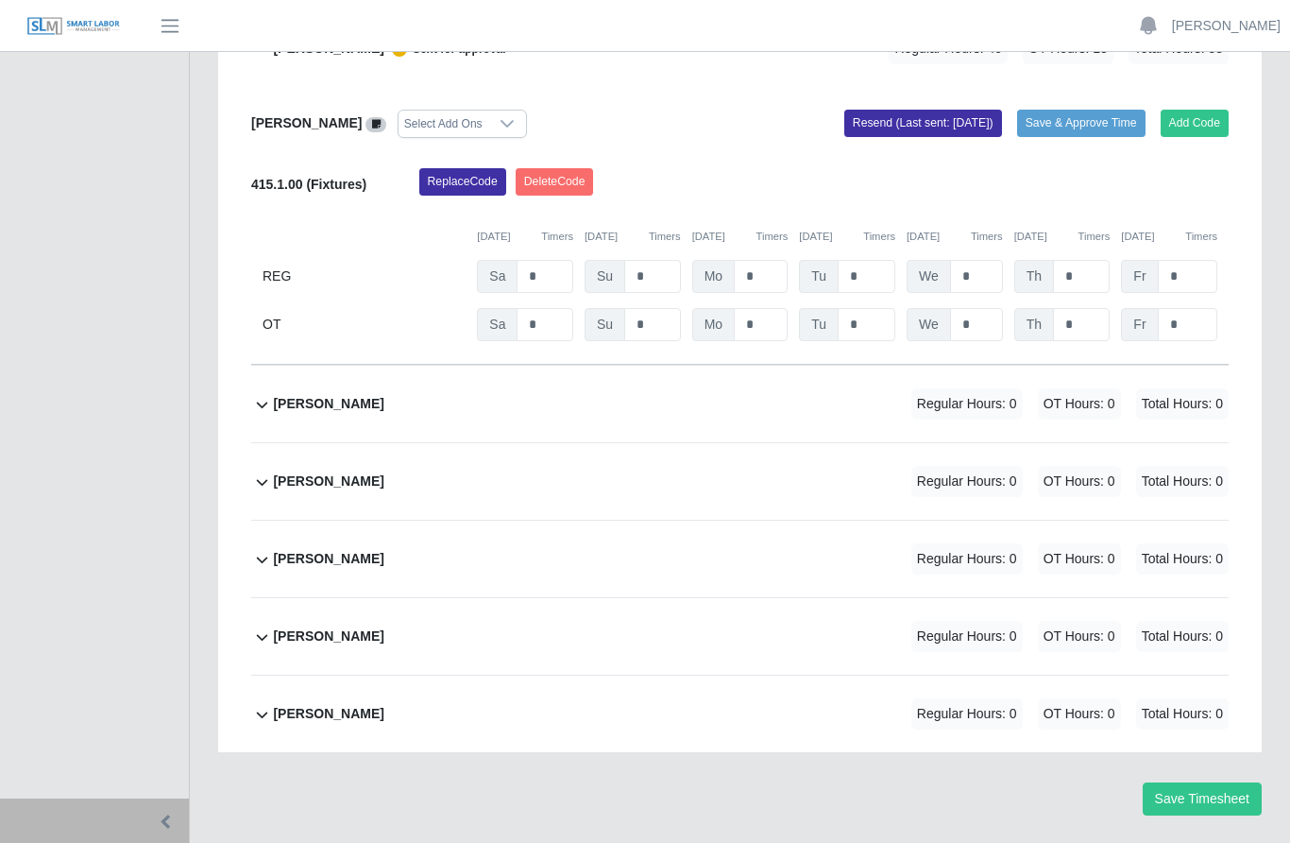
click at [290, 626] on b "Marvin Santos" at bounding box center [328, 636] width 111 height 20
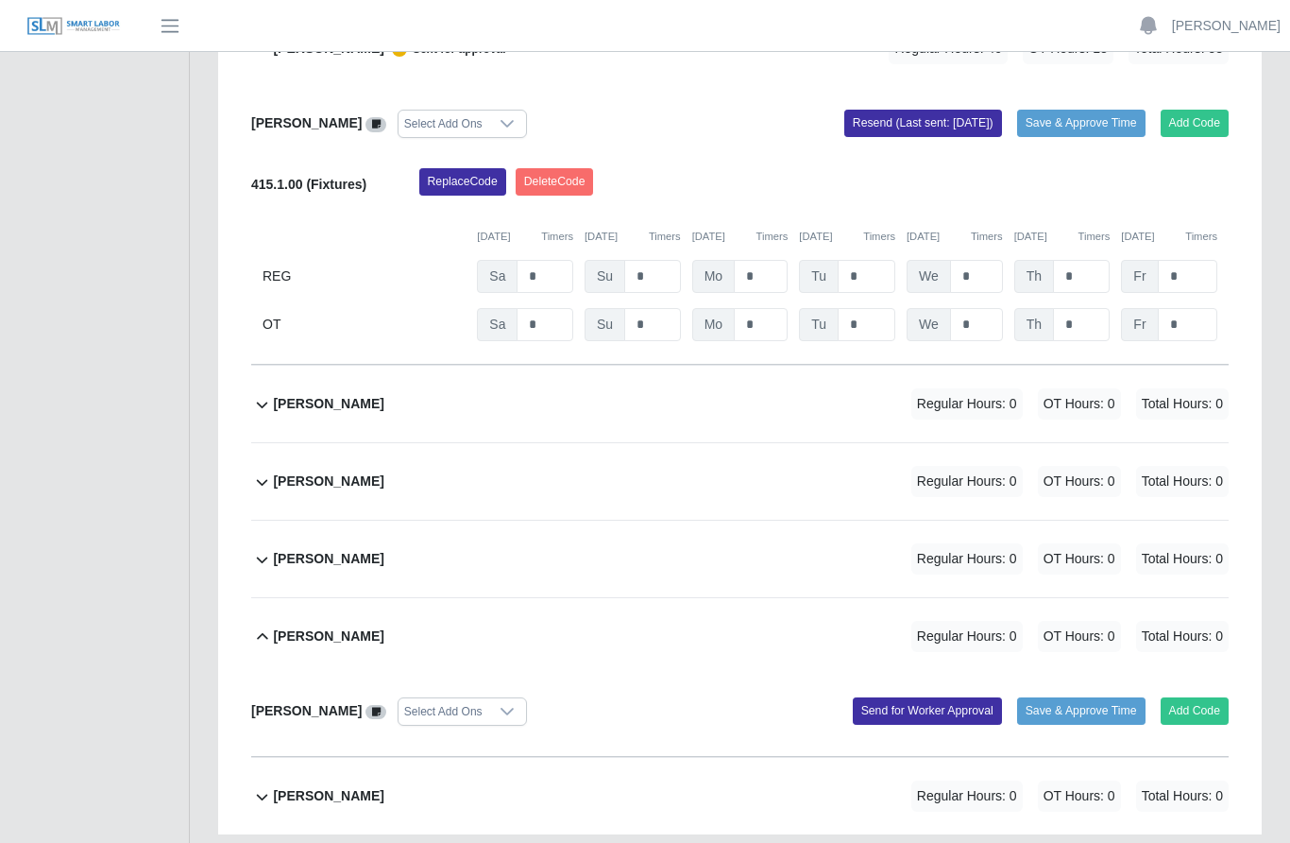
click at [1193, 697] on button "Add Code" at bounding box center [1195, 710] width 69 height 26
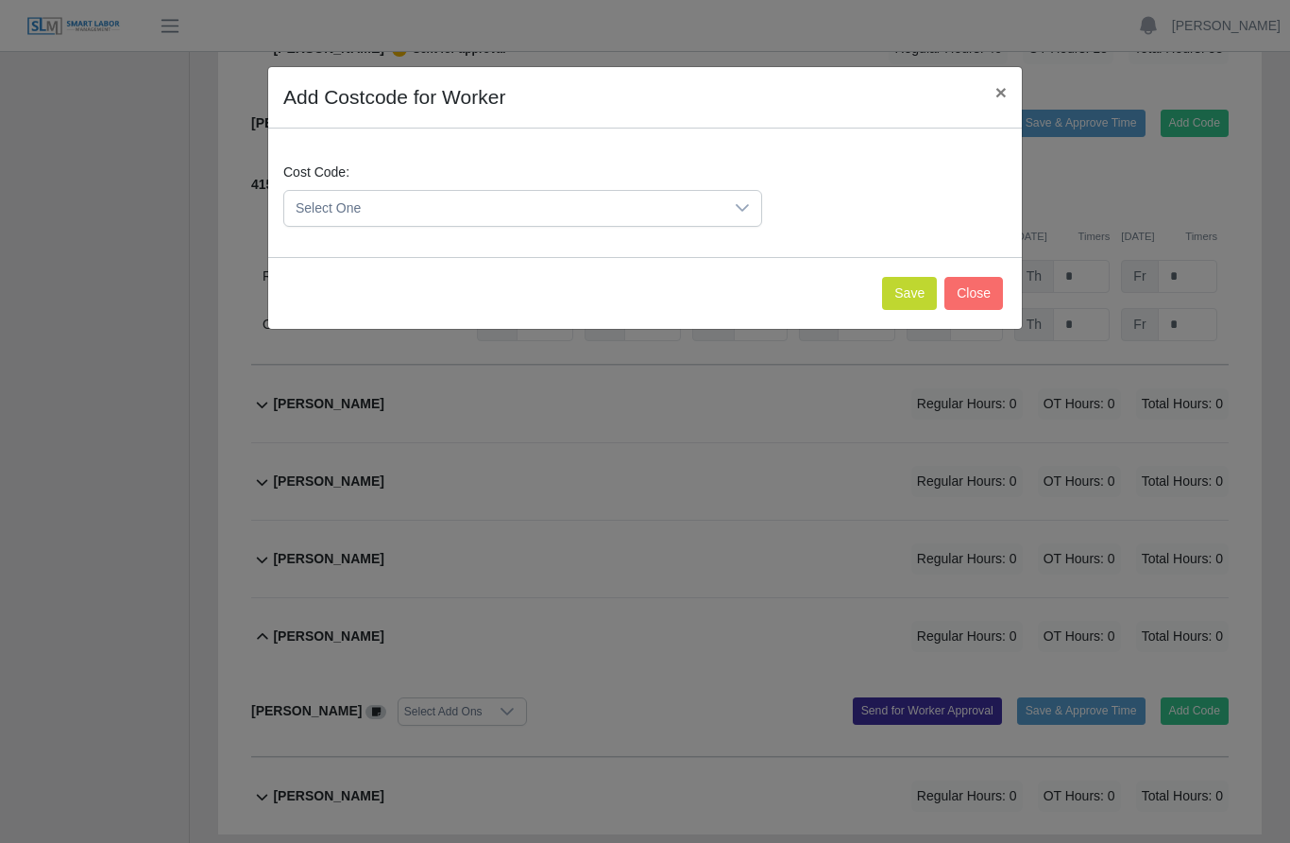
click at [743, 200] on icon at bounding box center [742, 207] width 15 height 15
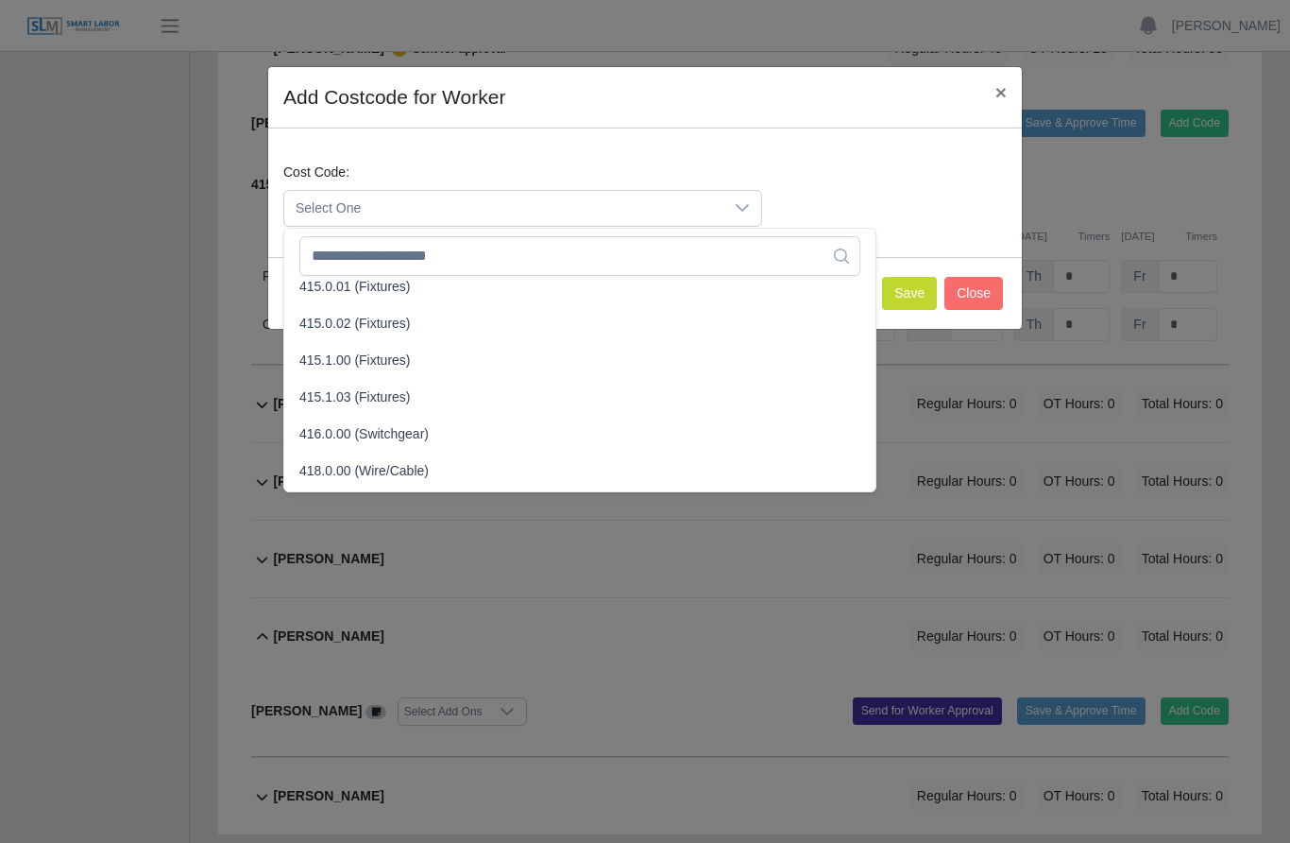
scroll to position [568, 0]
click at [398, 393] on span "415.1.03 (Fixtures)" at bounding box center [354, 396] width 111 height 20
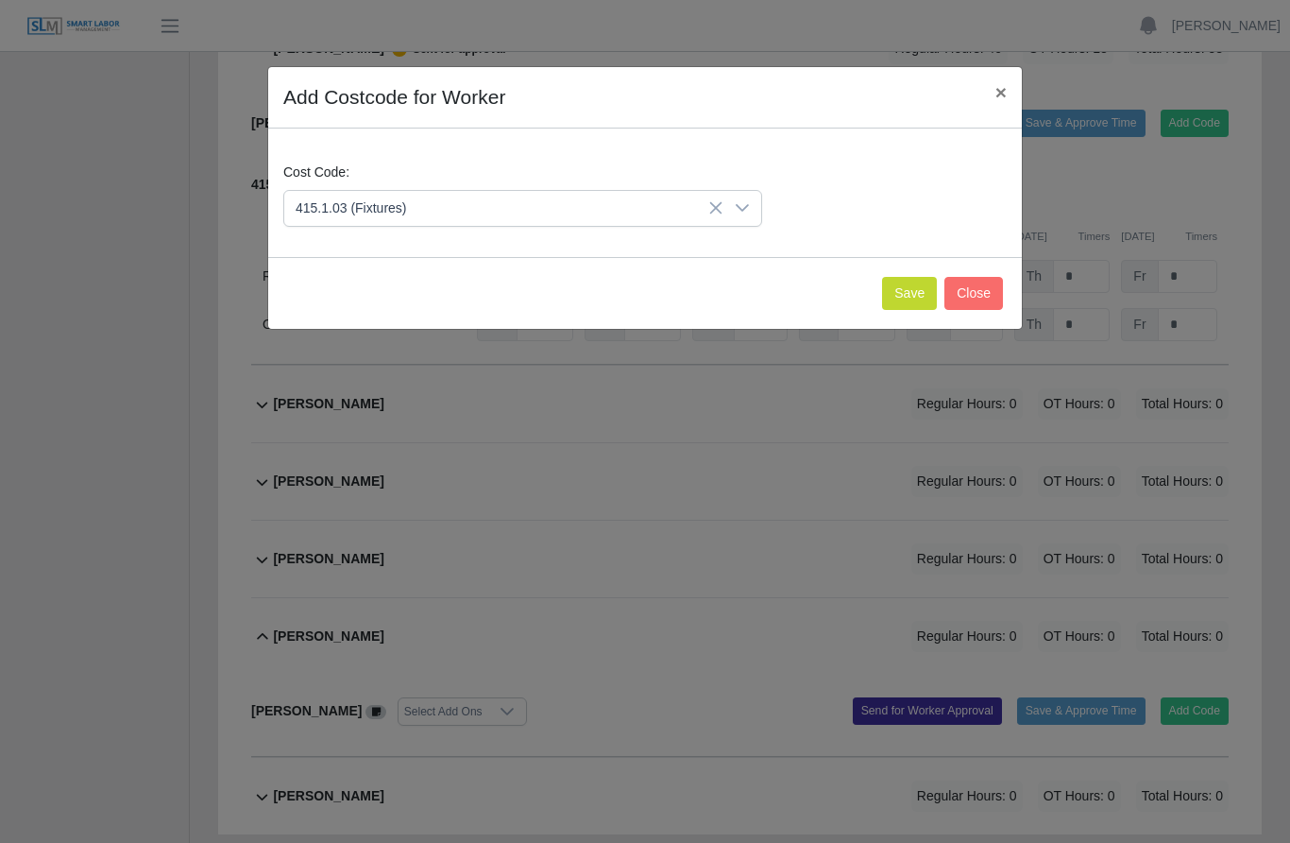
click at [904, 297] on button "Save" at bounding box center [909, 293] width 55 height 33
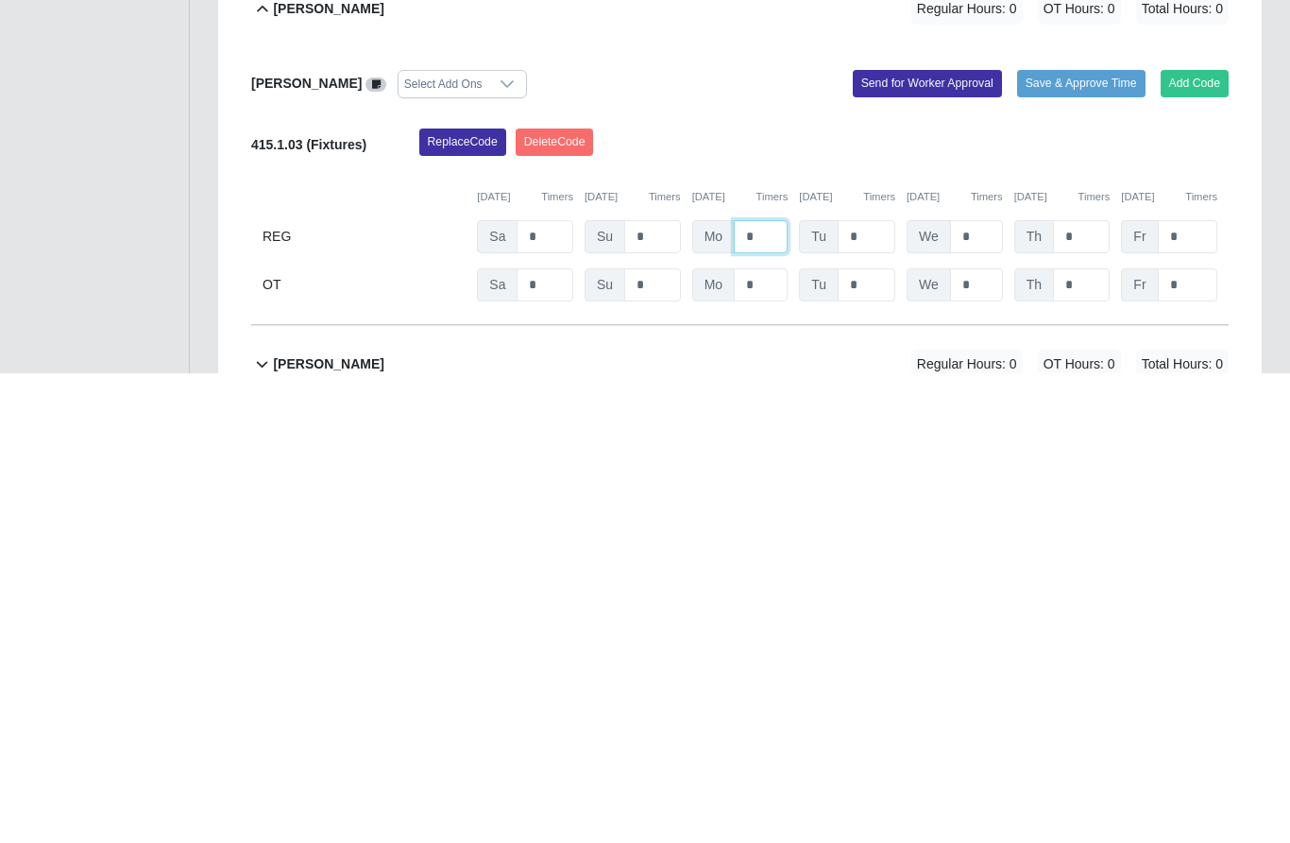
type input "*"
click at [873, 690] on input "*" at bounding box center [867, 706] width 58 height 33
type input "*"
click at [974, 682] on input "*" at bounding box center [976, 698] width 53 height 33
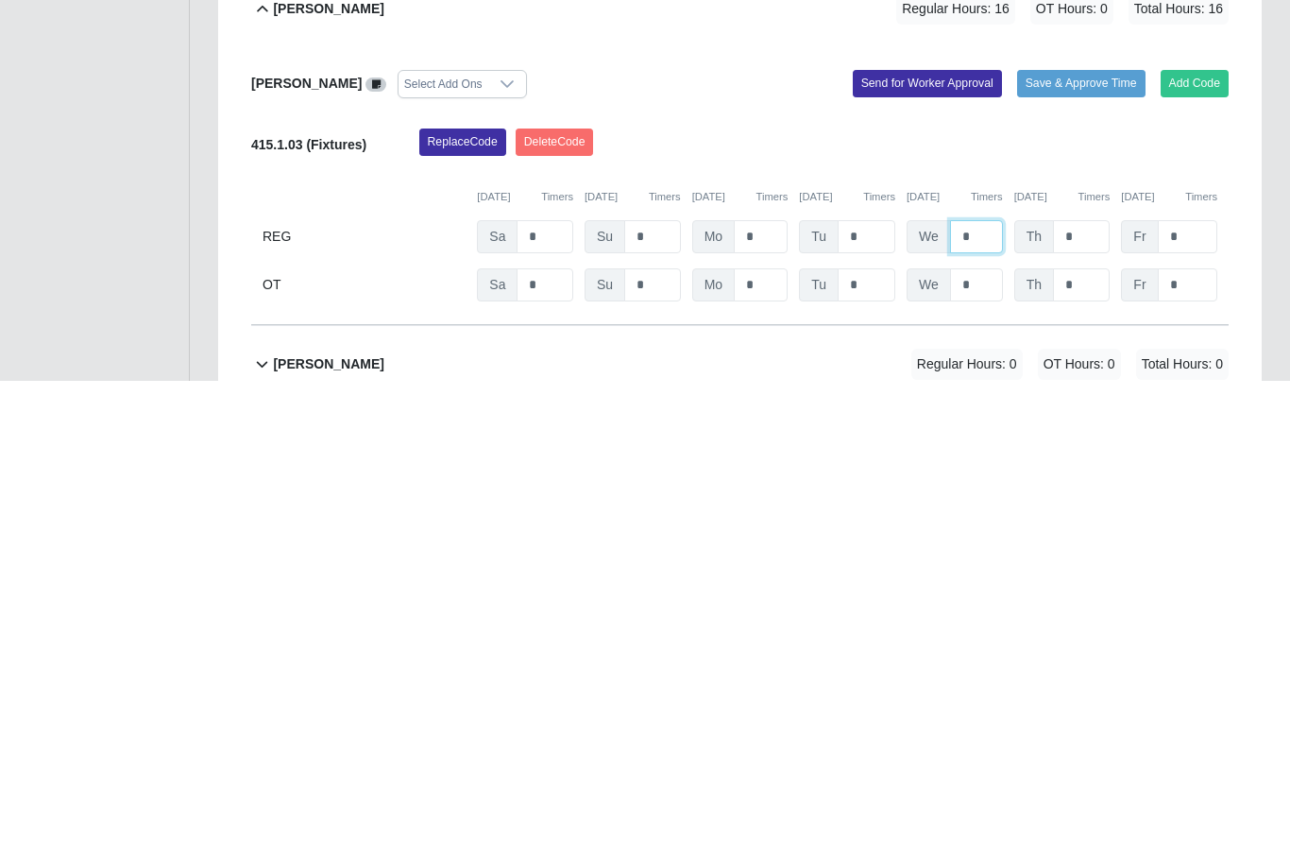
type input "*"
click at [1088, 682] on input "*" at bounding box center [1081, 698] width 57 height 33
type input "*"
click at [1193, 682] on input "*" at bounding box center [1188, 698] width 60 height 33
type input "*"
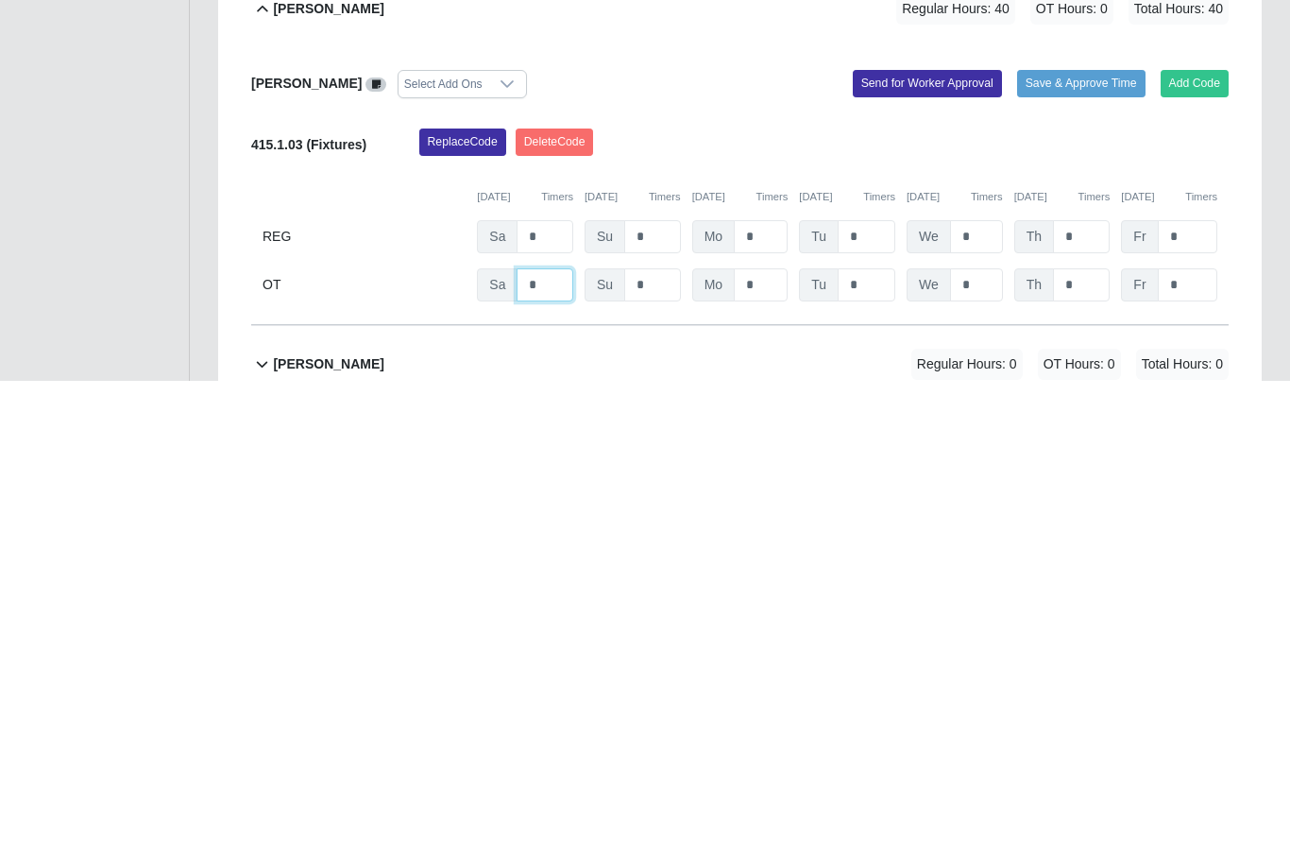
click at [549, 730] on input "*" at bounding box center [545, 746] width 57 height 33
type input "*"
click at [769, 730] on input "*" at bounding box center [761, 746] width 54 height 33
type input "*"
click at [874, 730] on input "*" at bounding box center [867, 746] width 58 height 33
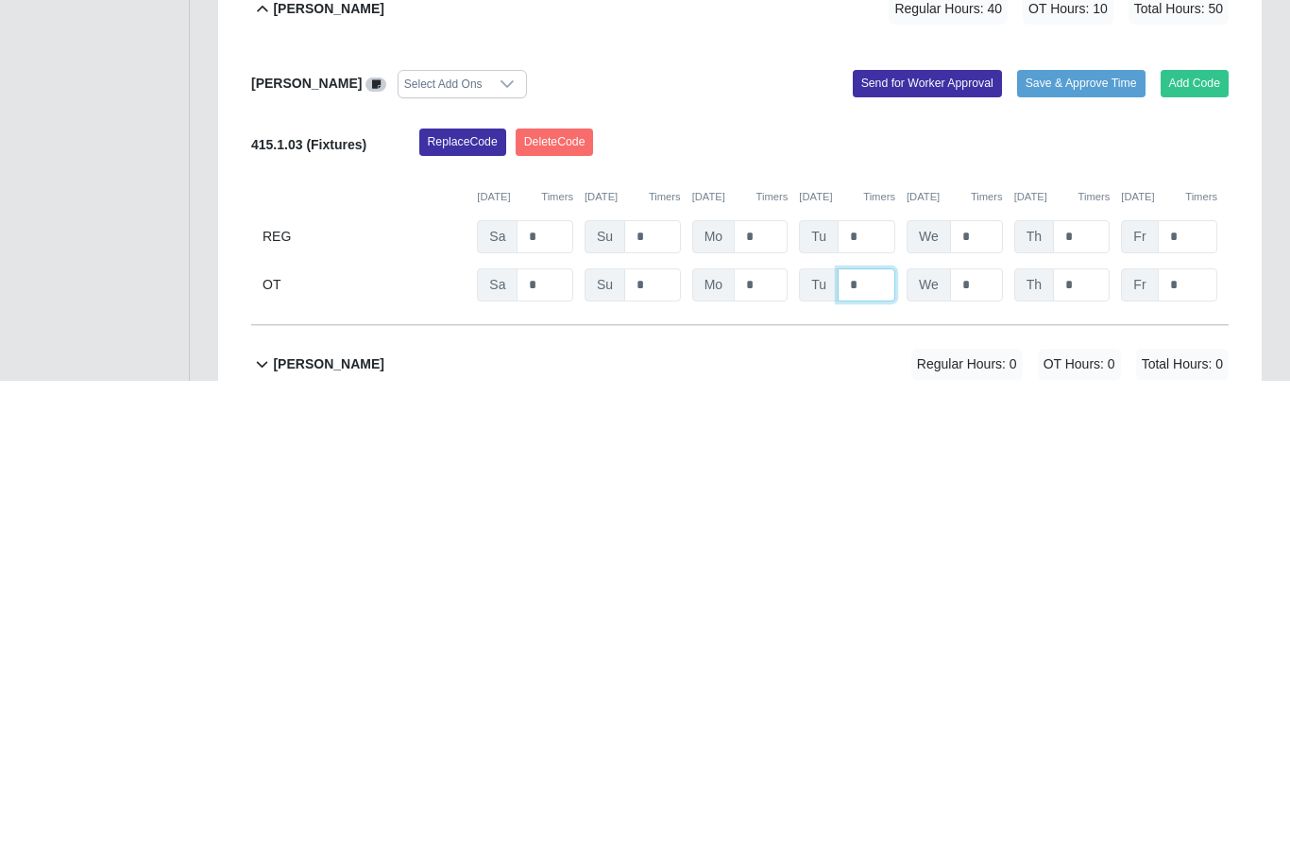
type input "*"
click at [984, 730] on input "*" at bounding box center [976, 746] width 53 height 33
click at [1081, 730] on input "*" at bounding box center [1081, 746] width 57 height 33
click at [992, 730] on input "*" at bounding box center [976, 746] width 53 height 33
click at [1093, 730] on input "*" at bounding box center [1081, 746] width 57 height 33
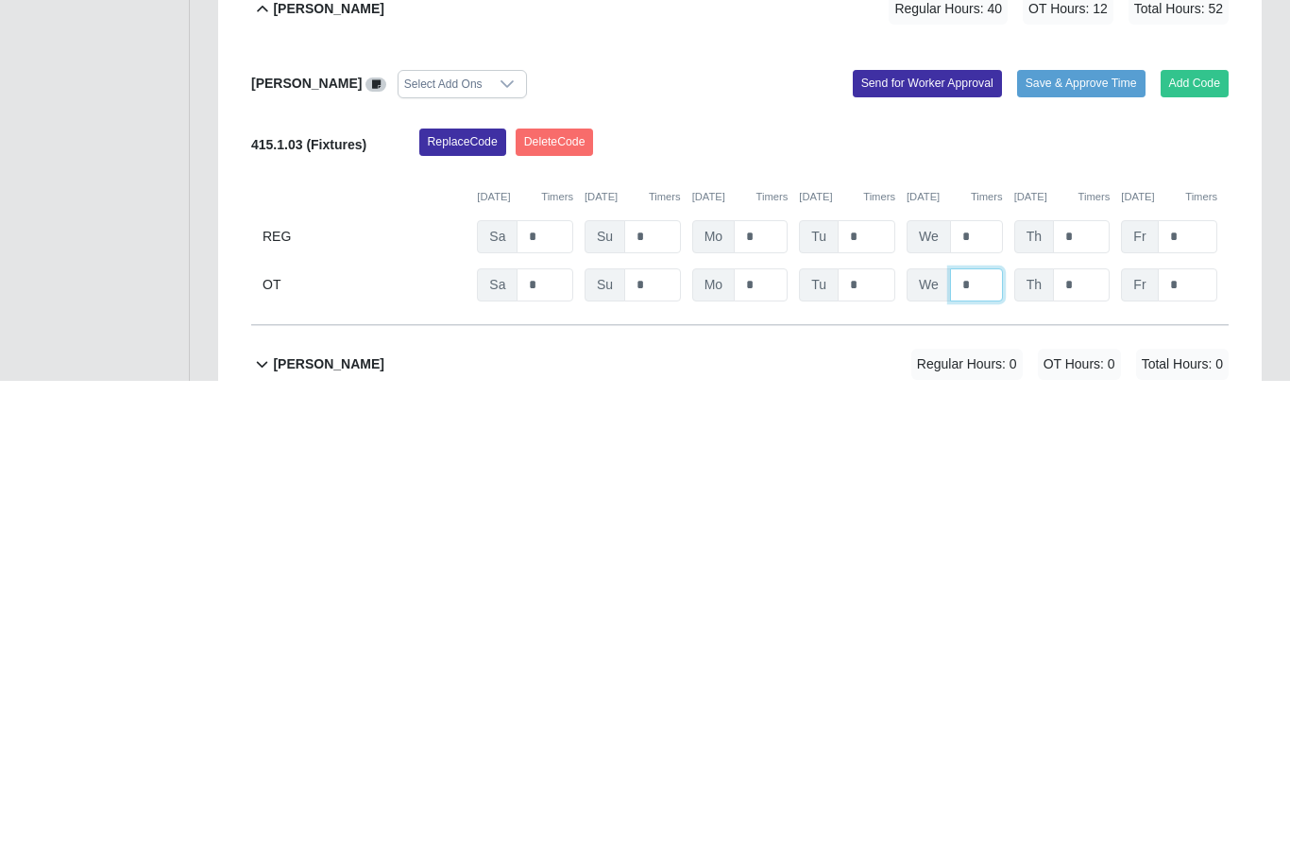
click at [987, 730] on input "*" at bounding box center [976, 746] width 53 height 33
type input "*"
click at [1088, 730] on input "*" at bounding box center [1081, 746] width 57 height 33
type input "*"
click at [1191, 730] on input "*" at bounding box center [1188, 746] width 60 height 33
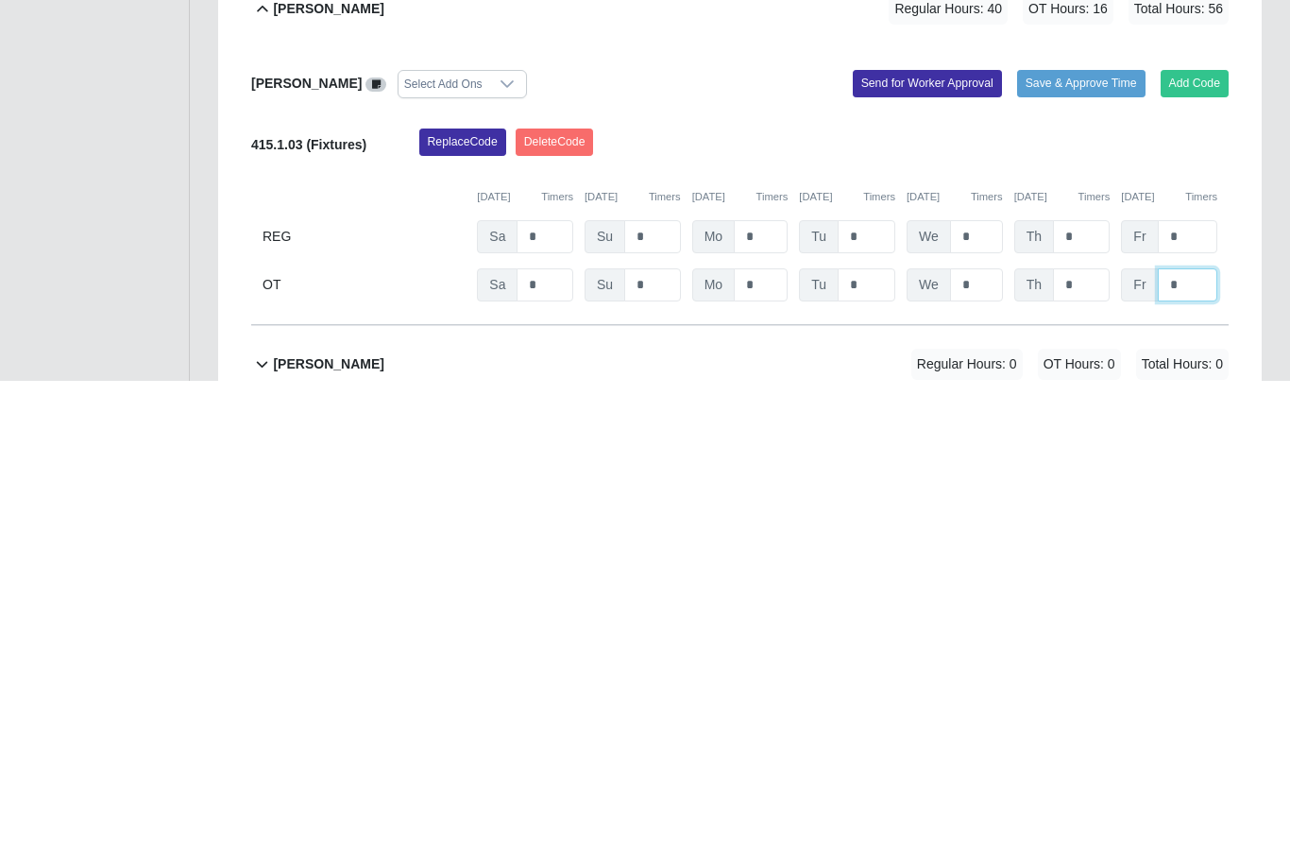
click at [1187, 730] on input "*" at bounding box center [1188, 746] width 60 height 33
type input "*"
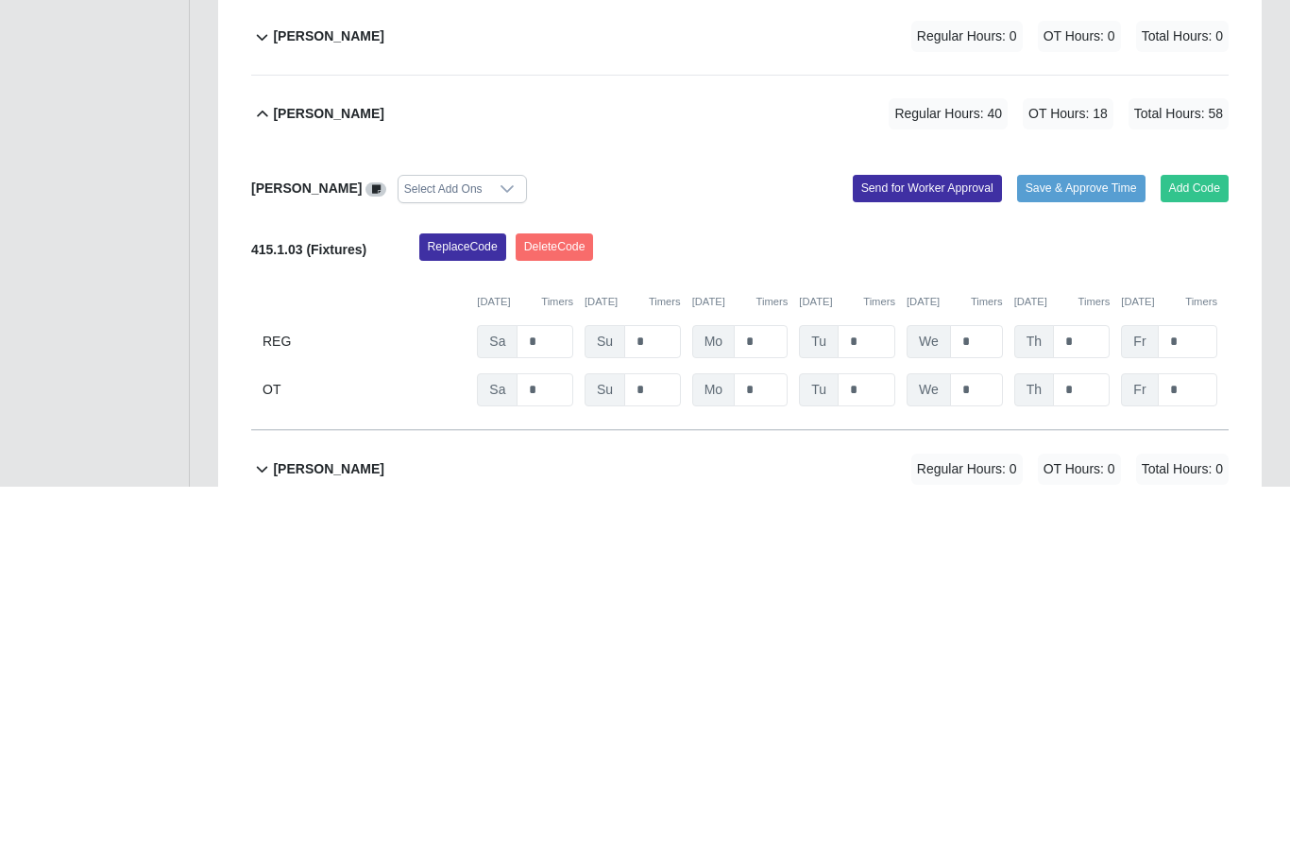
click at [889, 532] on button "Send for Worker Approval" at bounding box center [927, 545] width 149 height 26
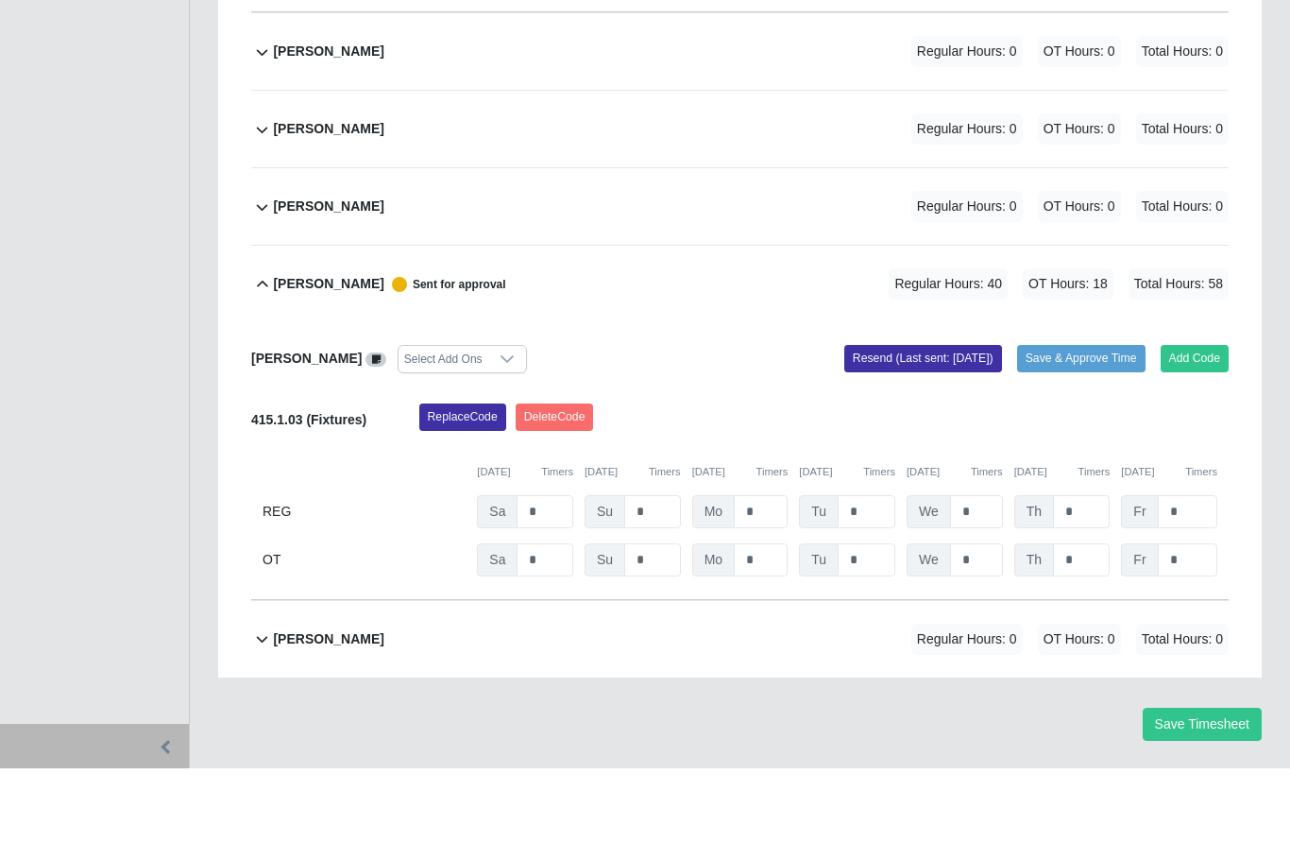
click at [326, 704] on b "Obed Isai Castillo" at bounding box center [328, 714] width 111 height 20
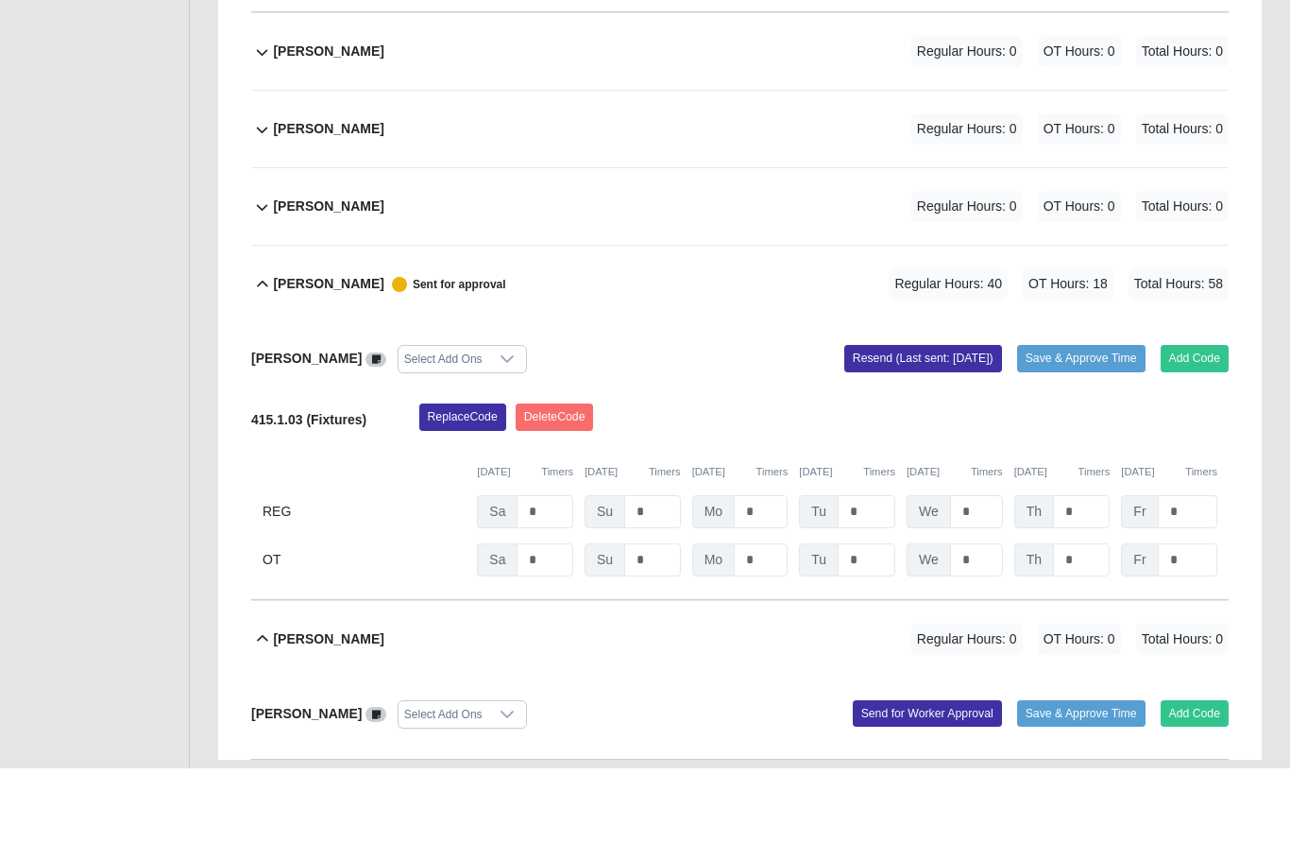
click at [1196, 775] on button "Add Code" at bounding box center [1195, 788] width 69 height 26
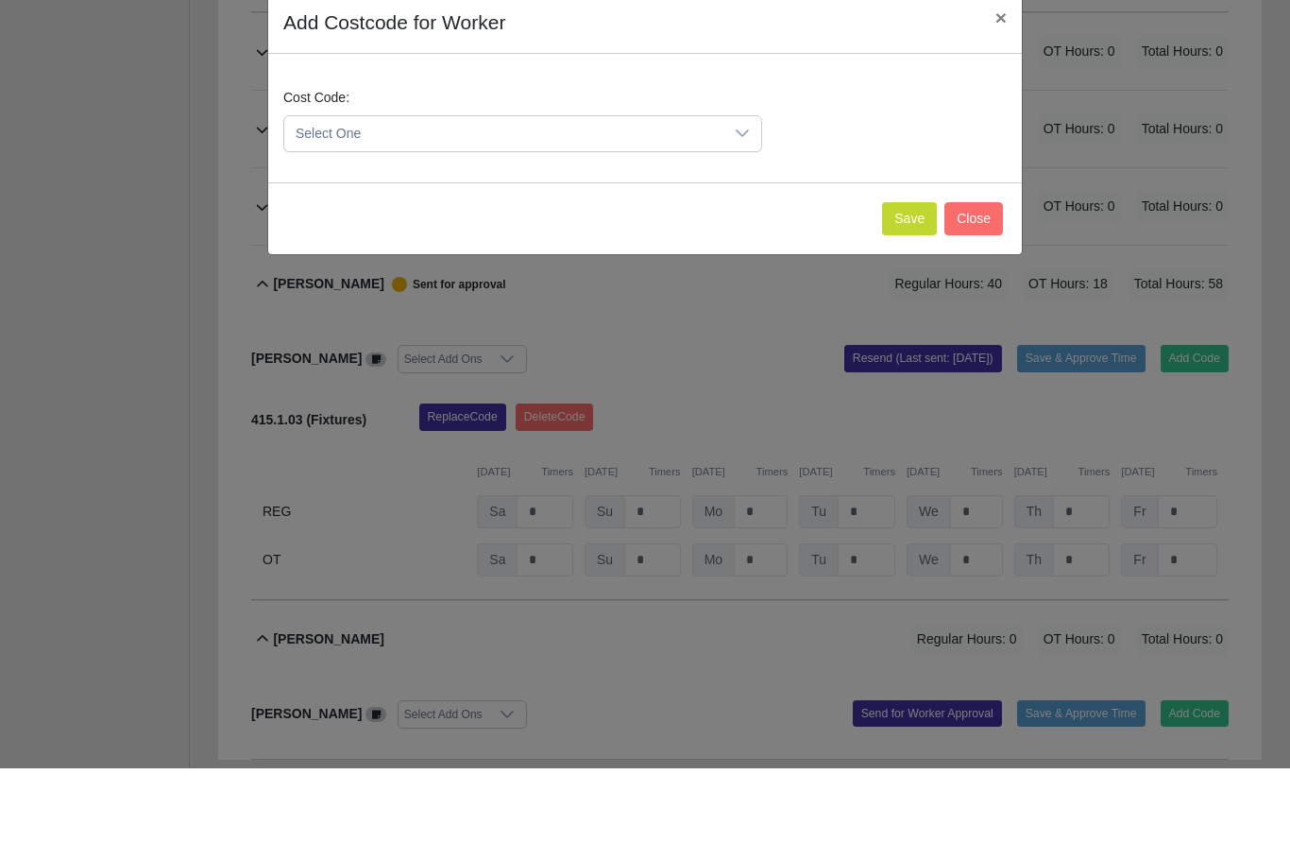
click at [742, 191] on div at bounding box center [743, 208] width 38 height 35
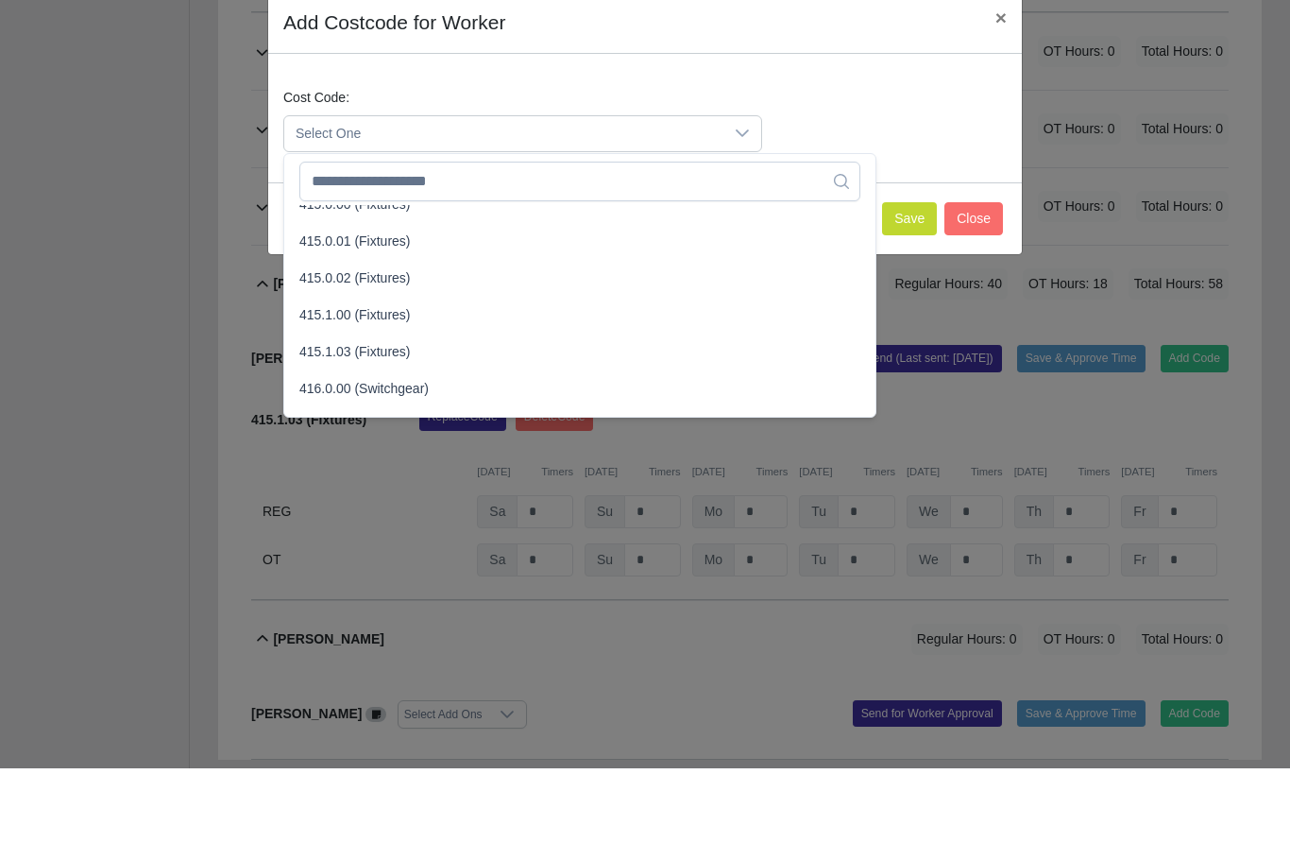
scroll to position [540, 0]
click at [385, 414] on span "415.1.03 (Fixtures)" at bounding box center [354, 424] width 111 height 20
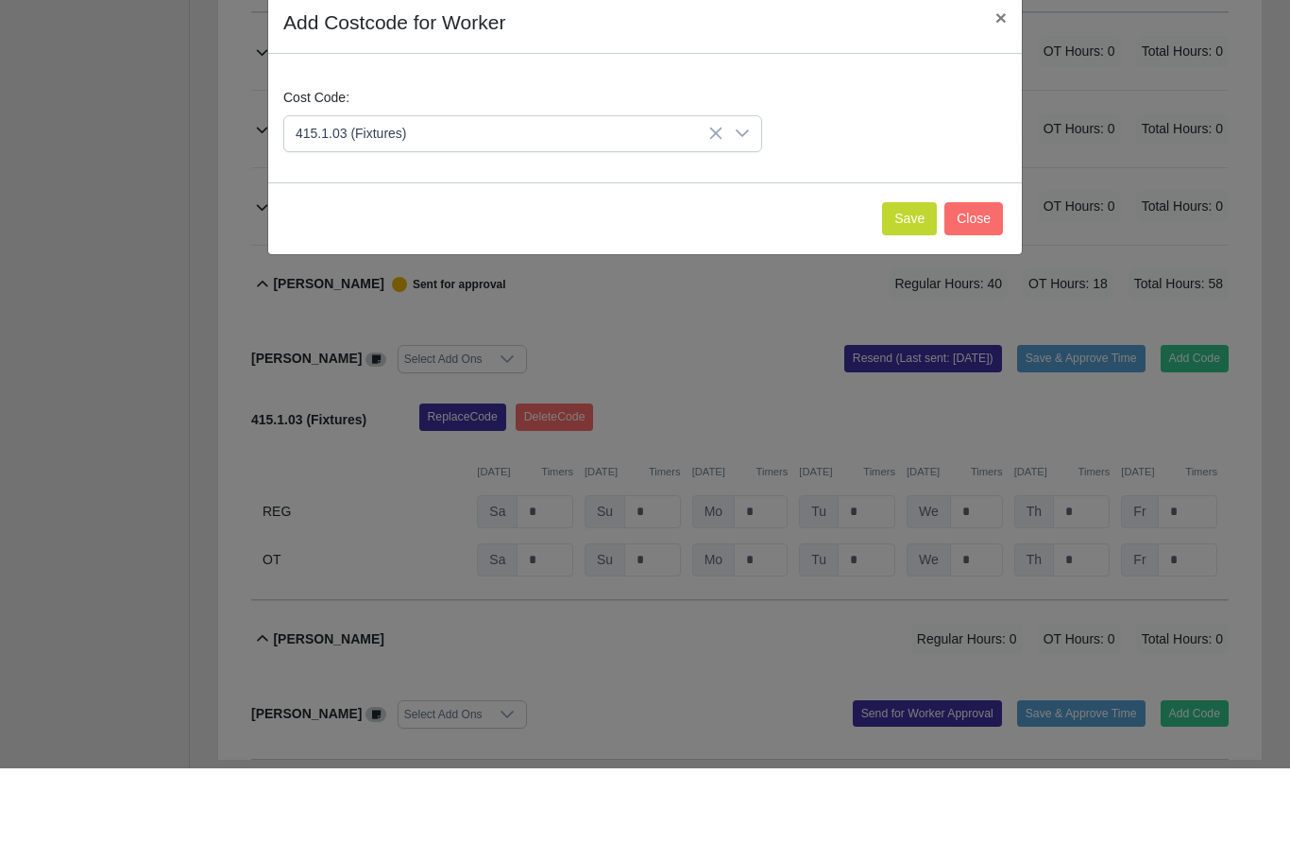
click at [899, 277] on button "Save" at bounding box center [909, 293] width 55 height 33
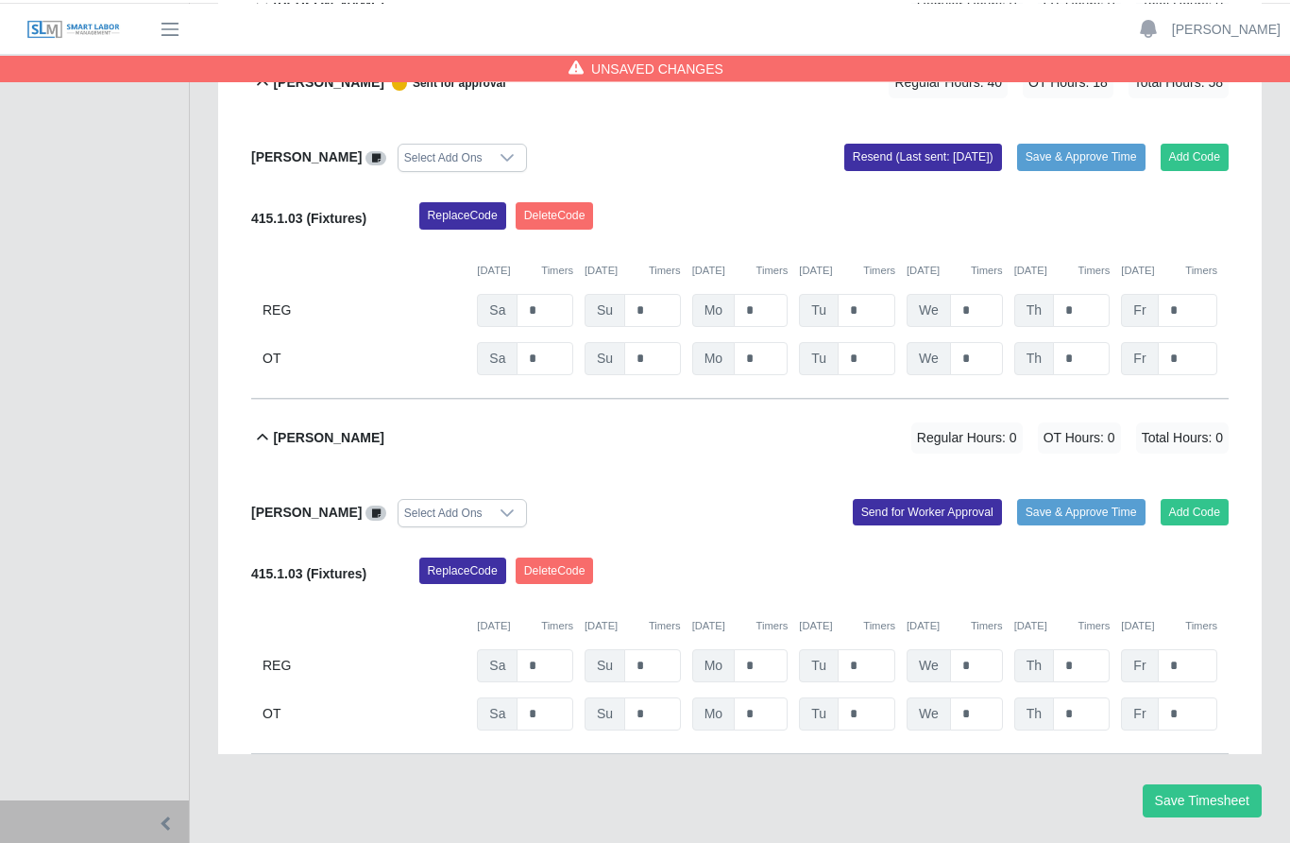
scroll to position [1380, 0]
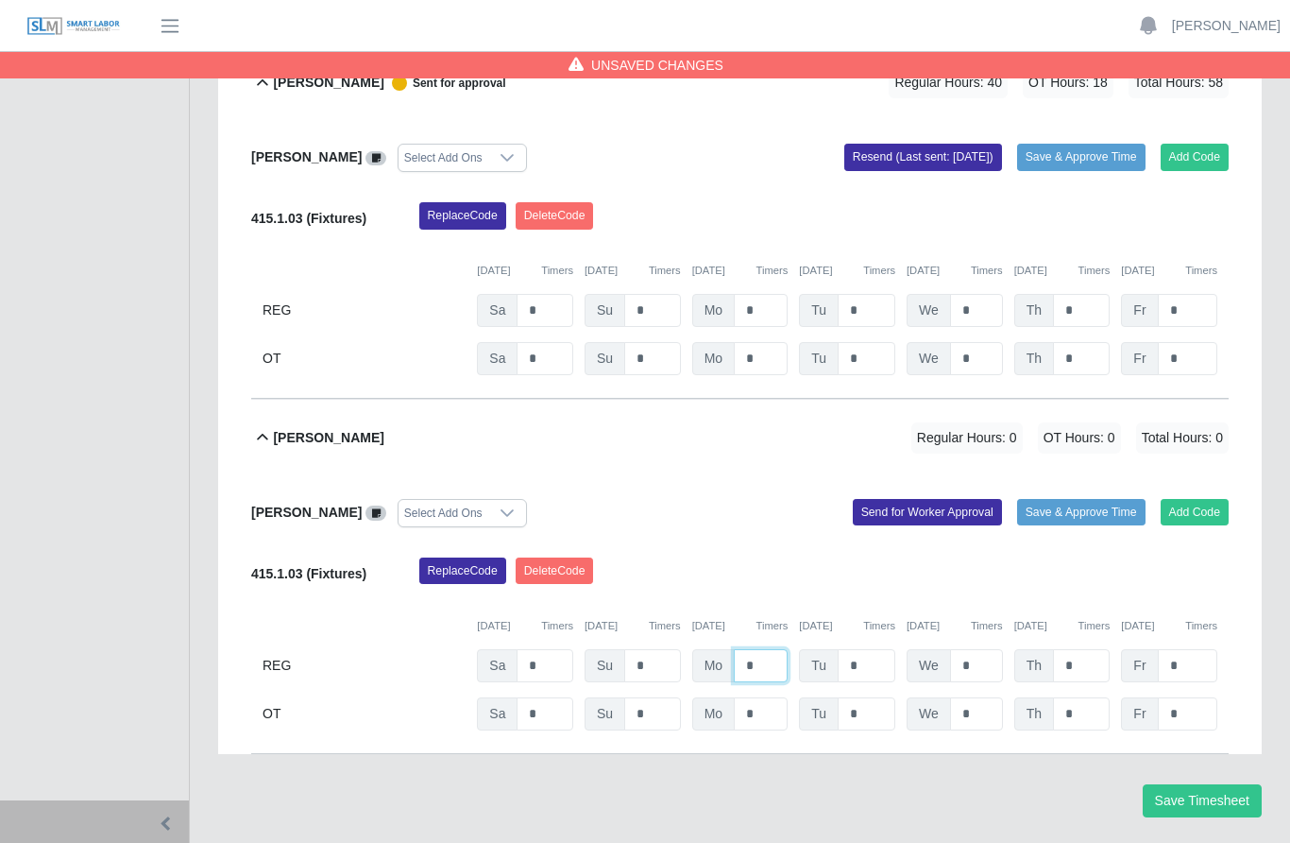
click at [765, 649] on input "*" at bounding box center [761, 665] width 54 height 33
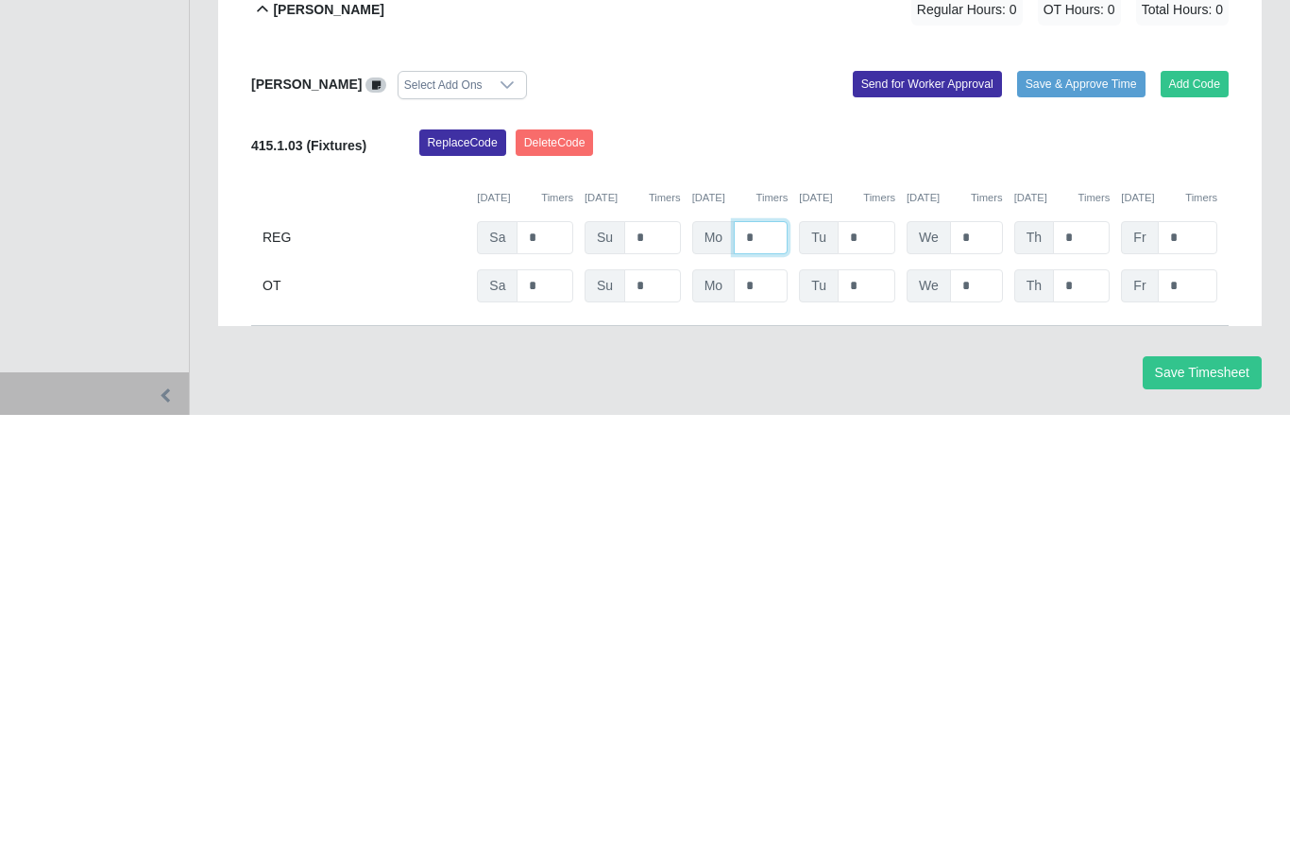
type input "*"
click at [838, 649] on input "*" at bounding box center [867, 665] width 58 height 33
click at [985, 649] on input "*" at bounding box center [976, 665] width 53 height 33
click at [851, 649] on input "*" at bounding box center [867, 665] width 58 height 33
click at [993, 649] on input "*" at bounding box center [976, 665] width 53 height 33
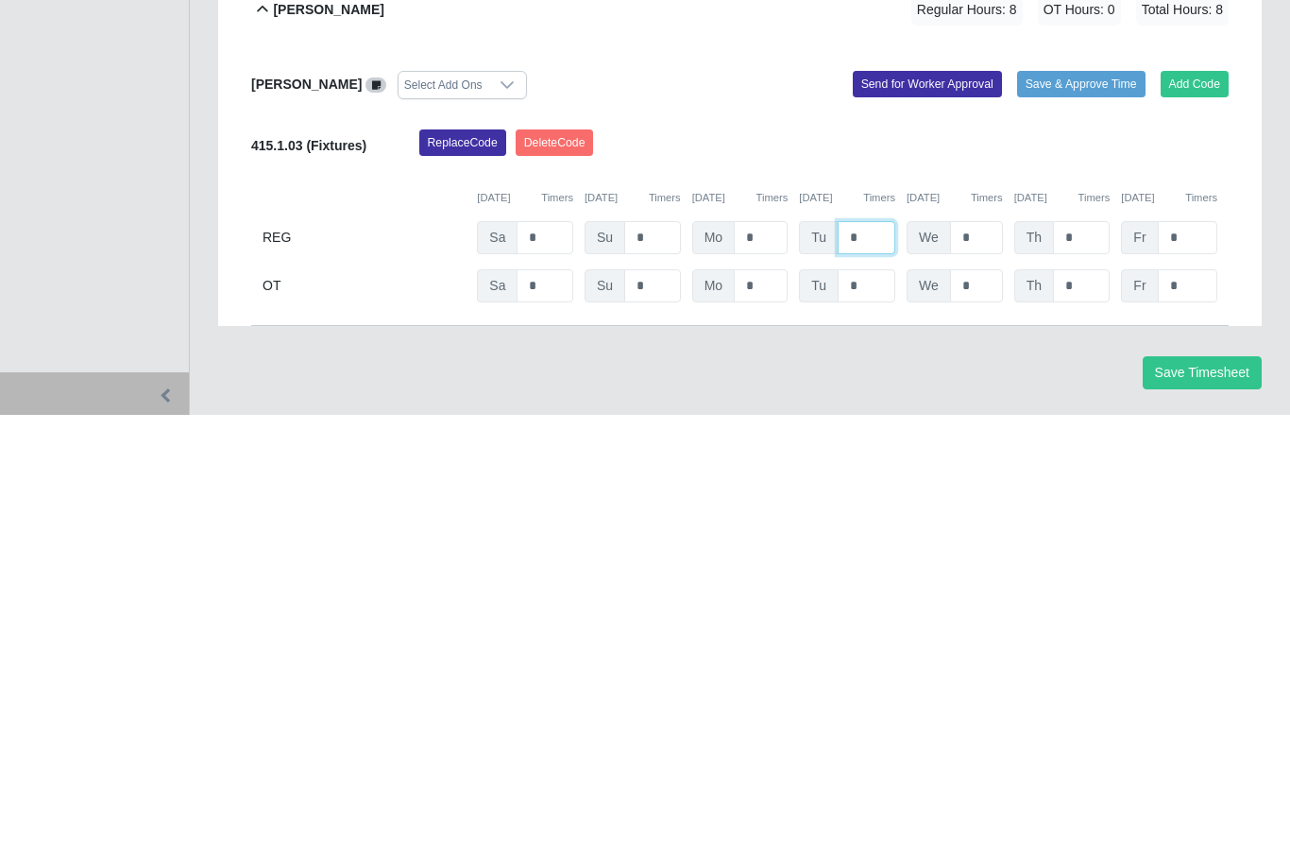
click at [874, 649] on input "*" at bounding box center [867, 665] width 58 height 33
type input "*"
click at [982, 649] on input "*" at bounding box center [976, 665] width 53 height 33
type input "*"
click at [1086, 649] on input "*" at bounding box center [1081, 665] width 57 height 33
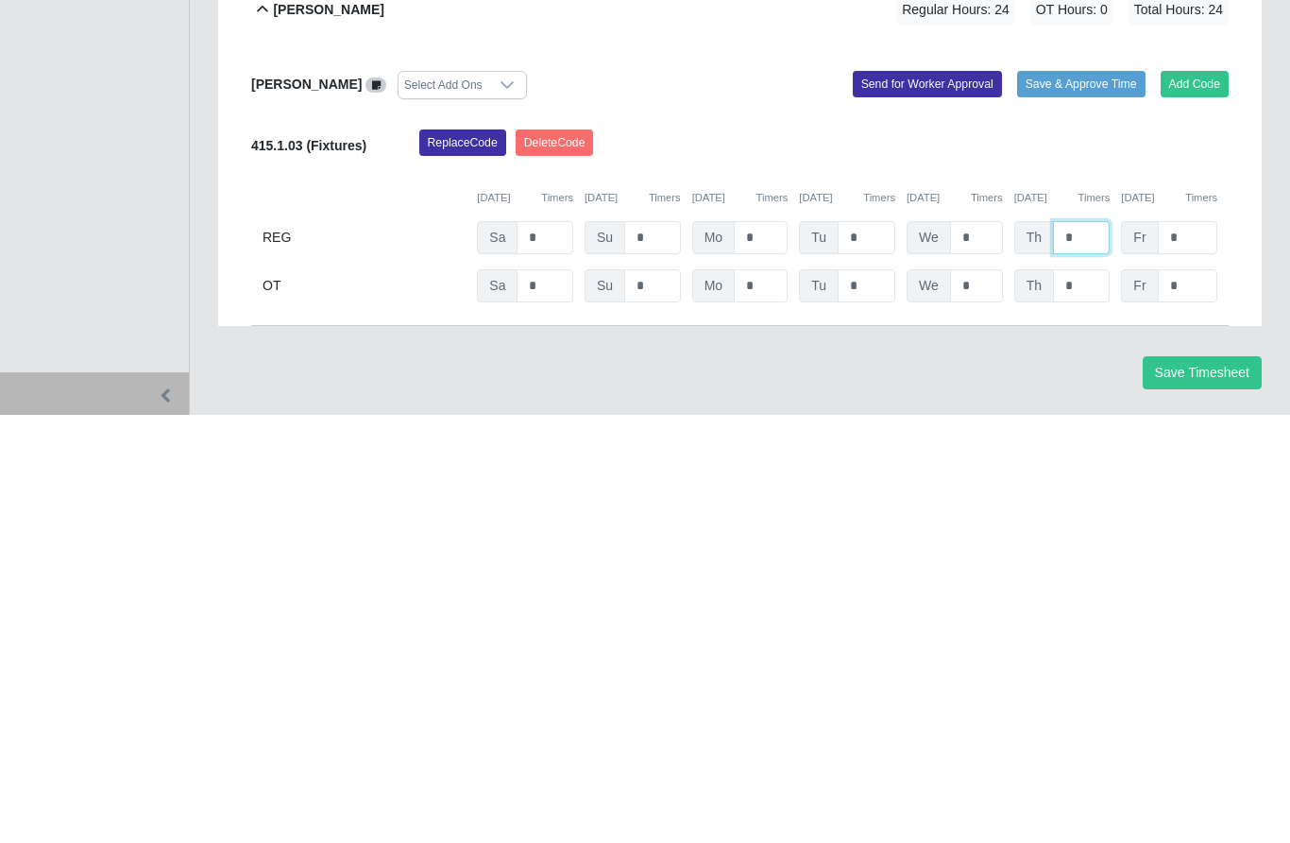
type input "*"
click at [1182, 649] on input "*" at bounding box center [1188, 665] width 60 height 33
type input "*"
click at [555, 697] on input "*" at bounding box center [545, 713] width 57 height 33
type input "*"
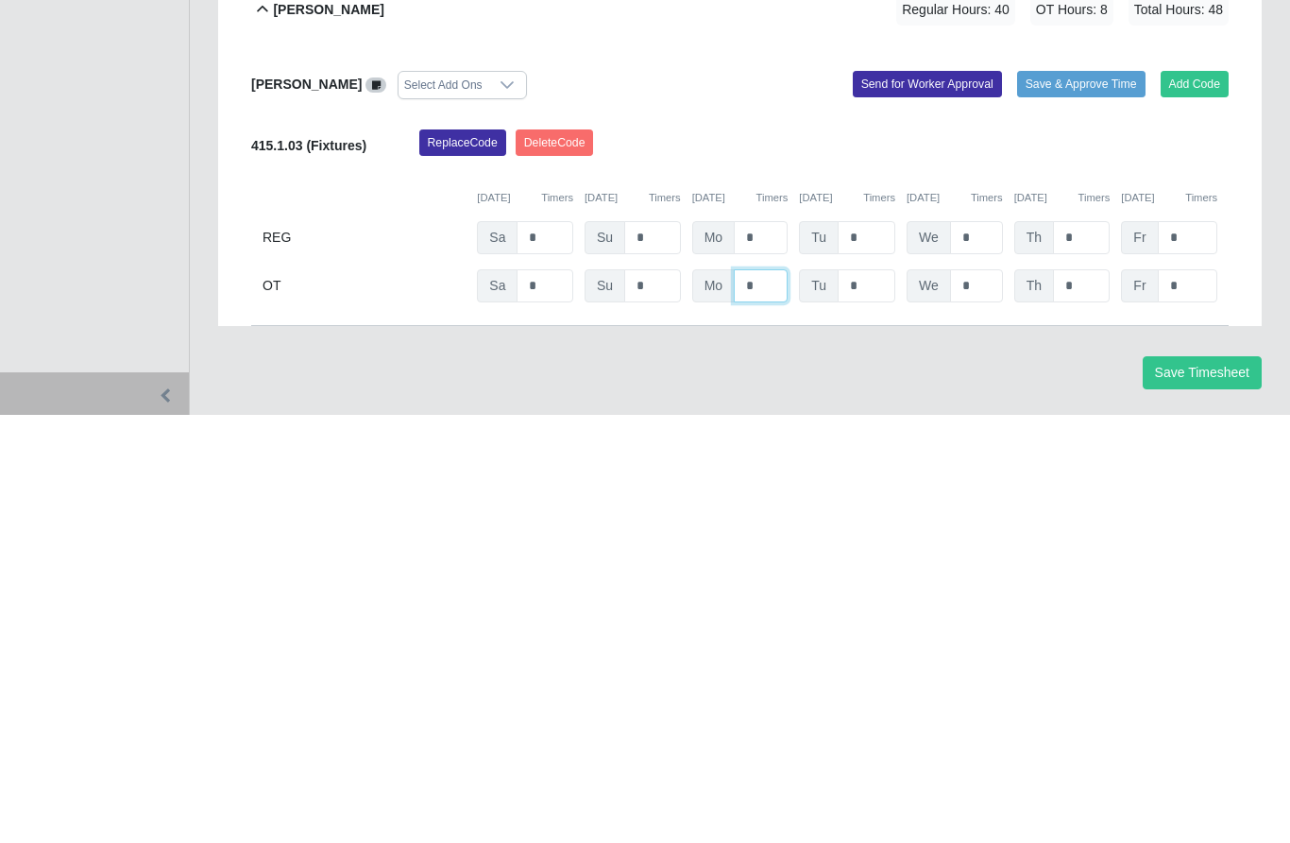
click at [769, 697] on input "*" at bounding box center [761, 713] width 54 height 33
type input "*"
click at [872, 697] on input "*" at bounding box center [867, 713] width 58 height 33
click at [980, 697] on input "*" at bounding box center [976, 713] width 53 height 33
click at [877, 697] on input "*" at bounding box center [867, 713] width 58 height 33
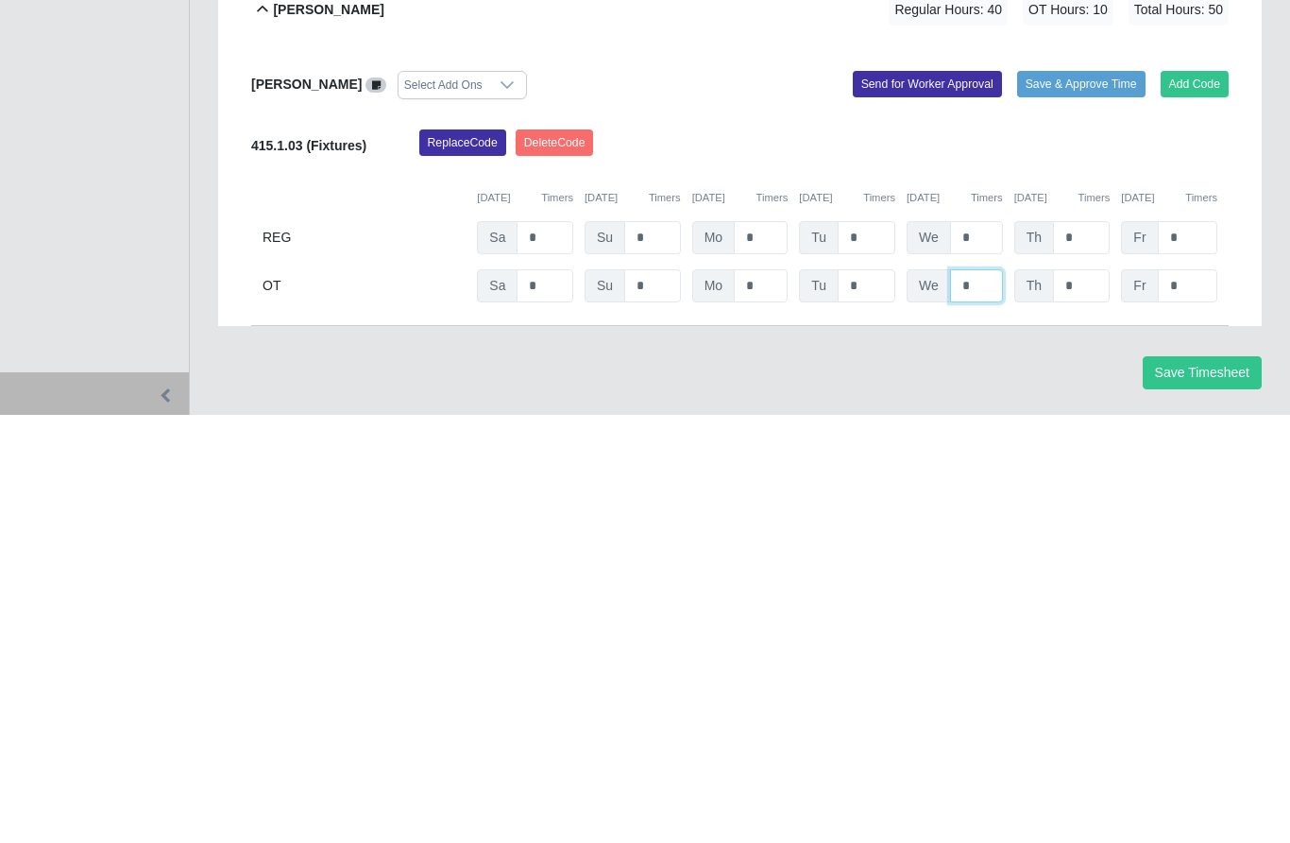
click at [988, 697] on input "*" at bounding box center [976, 713] width 53 height 33
click at [878, 697] on input "*" at bounding box center [867, 713] width 58 height 33
type input "*"
click at [986, 697] on input "*" at bounding box center [976, 713] width 53 height 33
click at [763, 697] on input "*" at bounding box center [761, 713] width 54 height 33
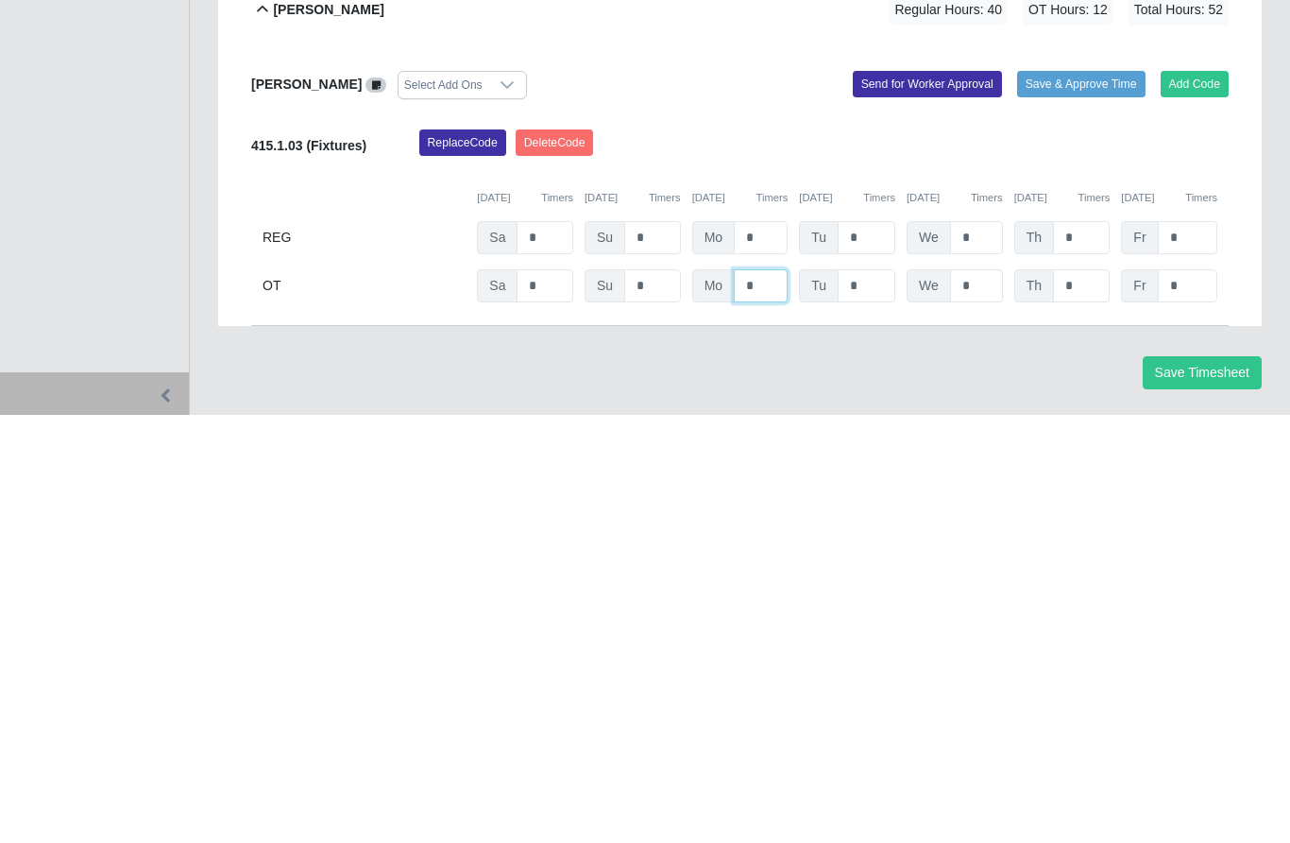
type input "*"
click at [980, 697] on input "*" at bounding box center [976, 713] width 53 height 33
type input "*"
click at [1080, 697] on input "*" at bounding box center [1081, 713] width 57 height 33
type input "*"
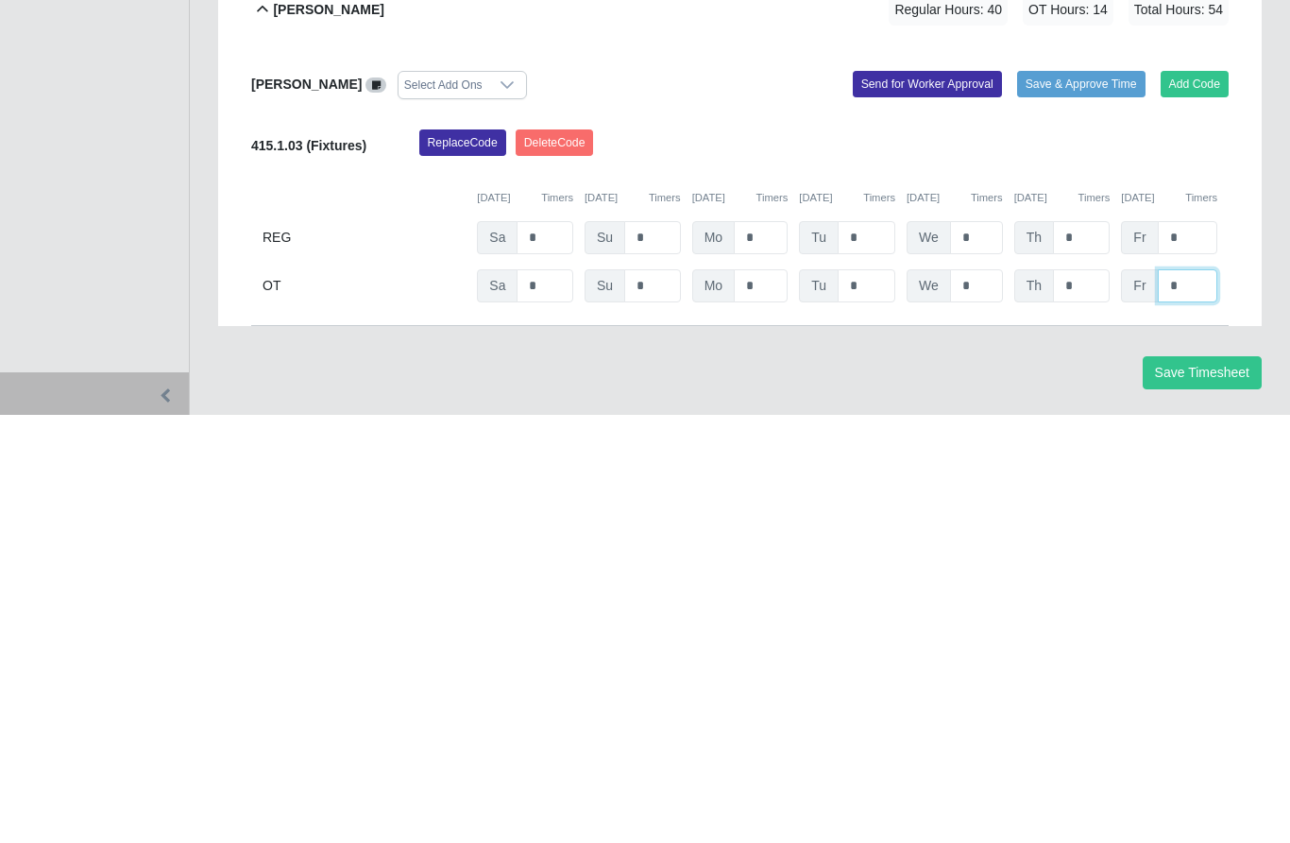
click at [1182, 697] on input "*" at bounding box center [1188, 713] width 60 height 33
type input "*"
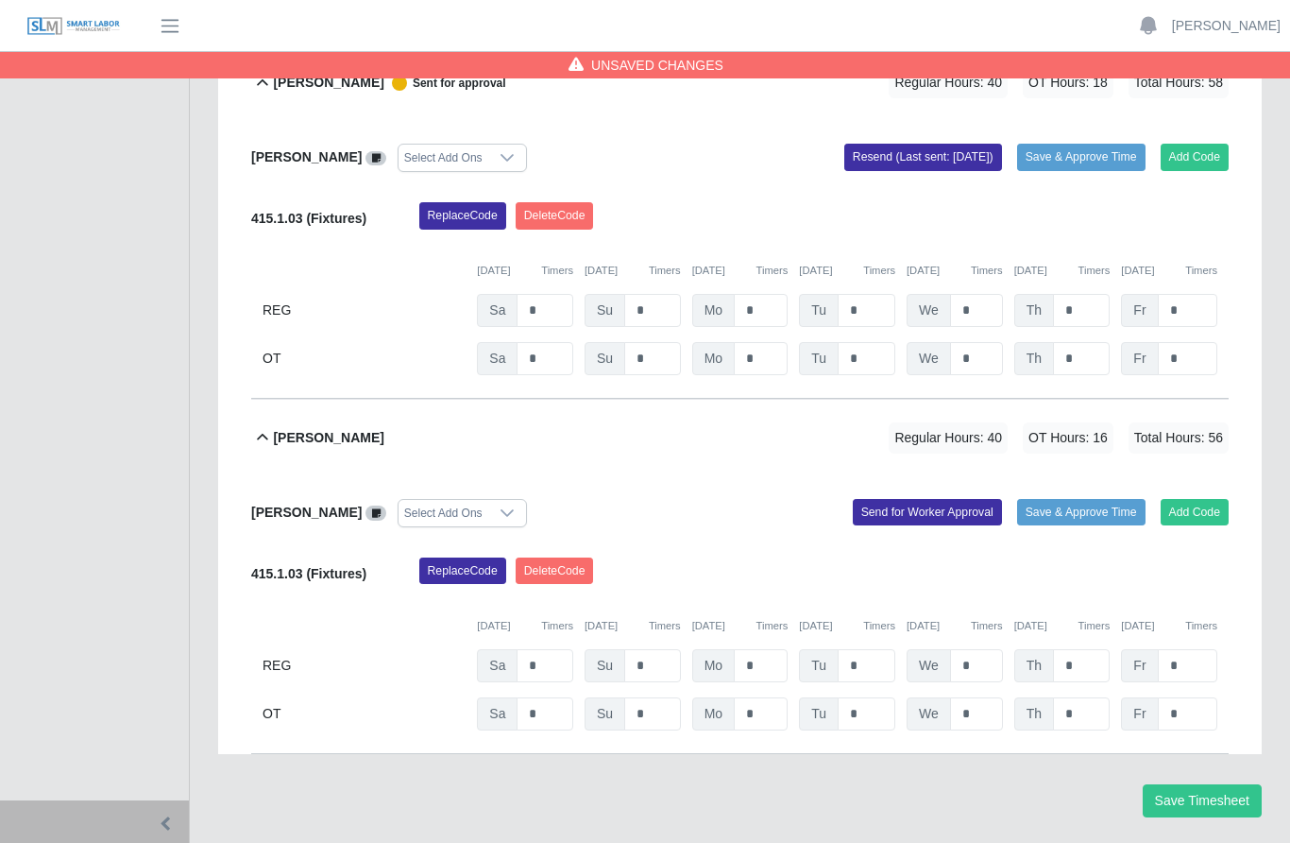
click at [904, 499] on button "Send for Worker Approval" at bounding box center [927, 512] width 149 height 26
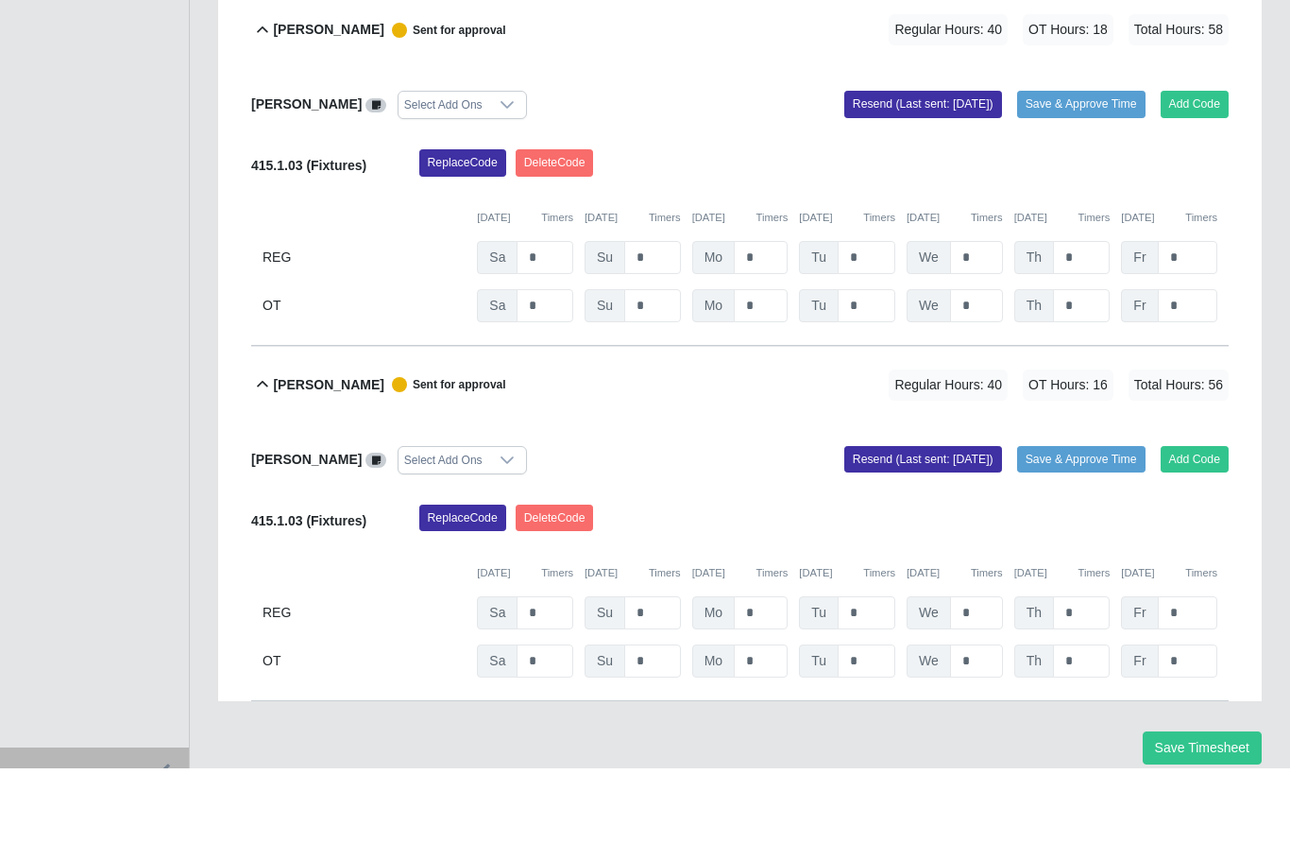
scroll to position [1359, 0]
